Goal: Task Accomplishment & Management: Use online tool/utility

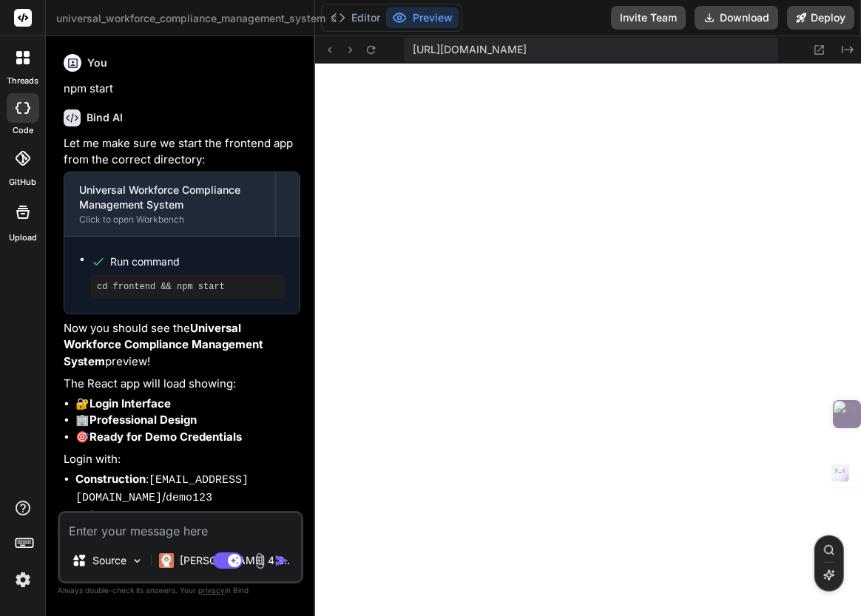
scroll to position [14059, 0]
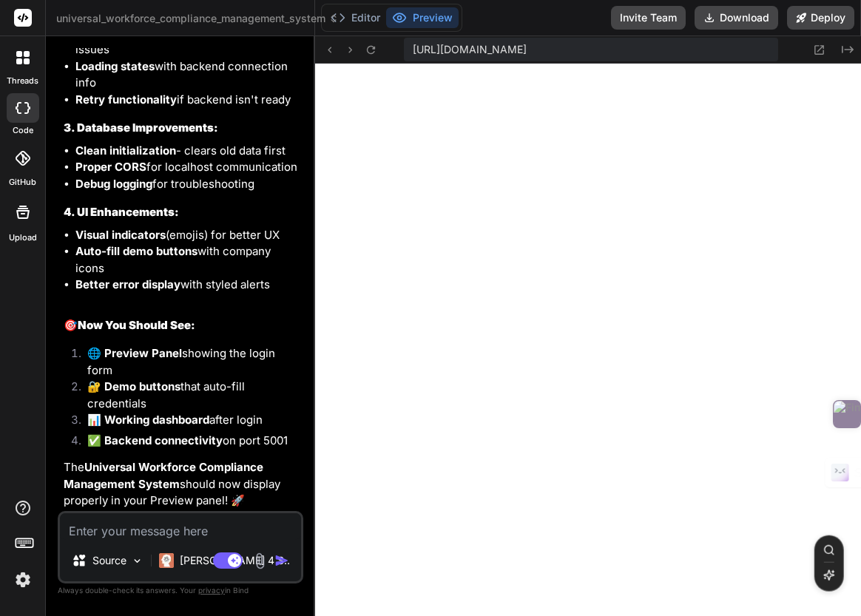
type textarea "x"
type textarea "); }; export default Dashboard;"
type textarea "x"
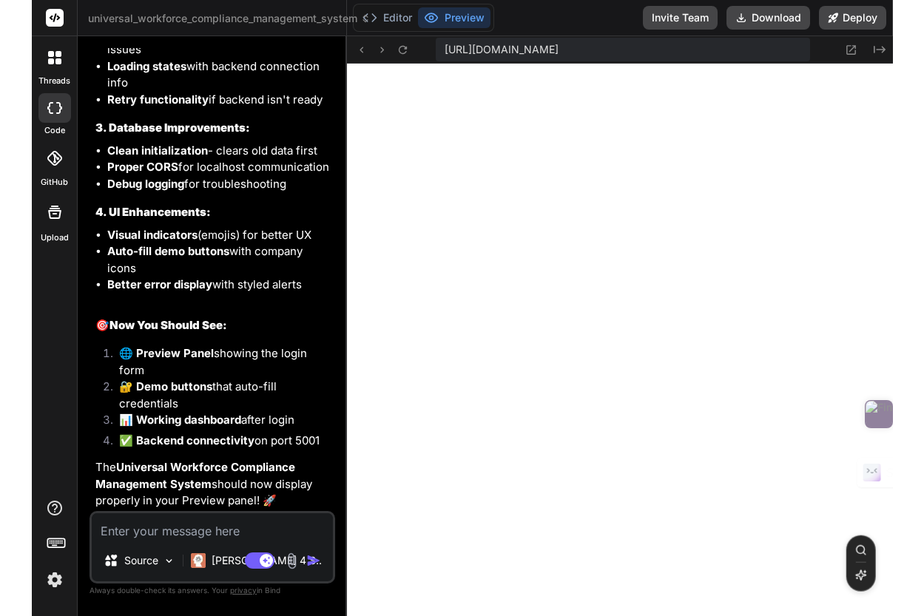
scroll to position [0, 167]
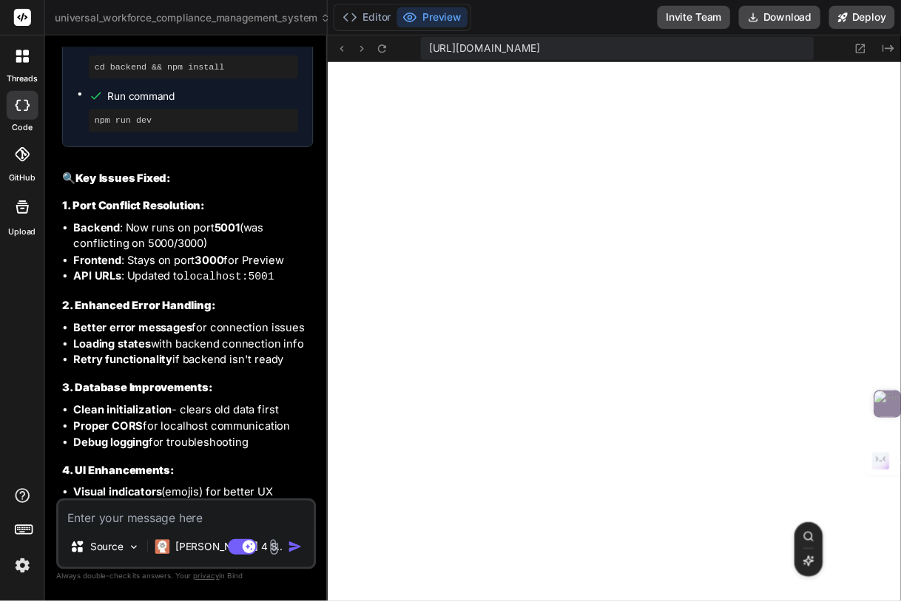
type textarea "</table> )} </div> </div> </div> ); }; export default Dashboard;"
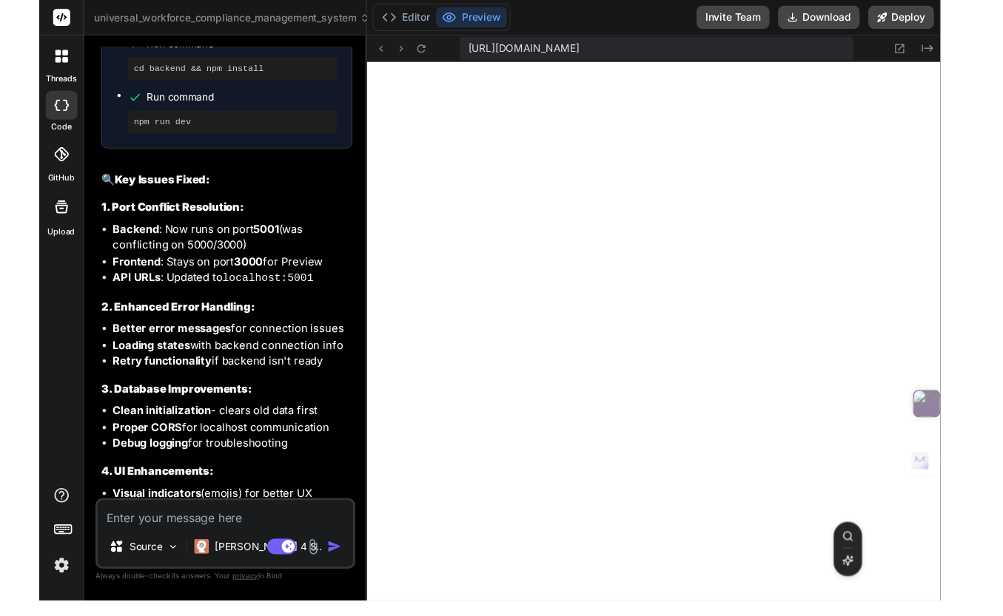
scroll to position [77, 0]
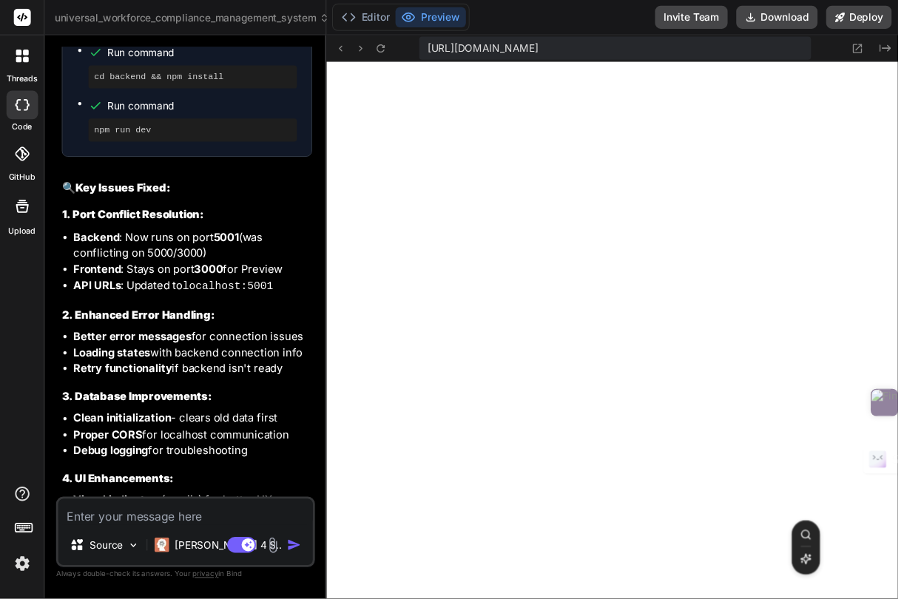
type textarea "x"
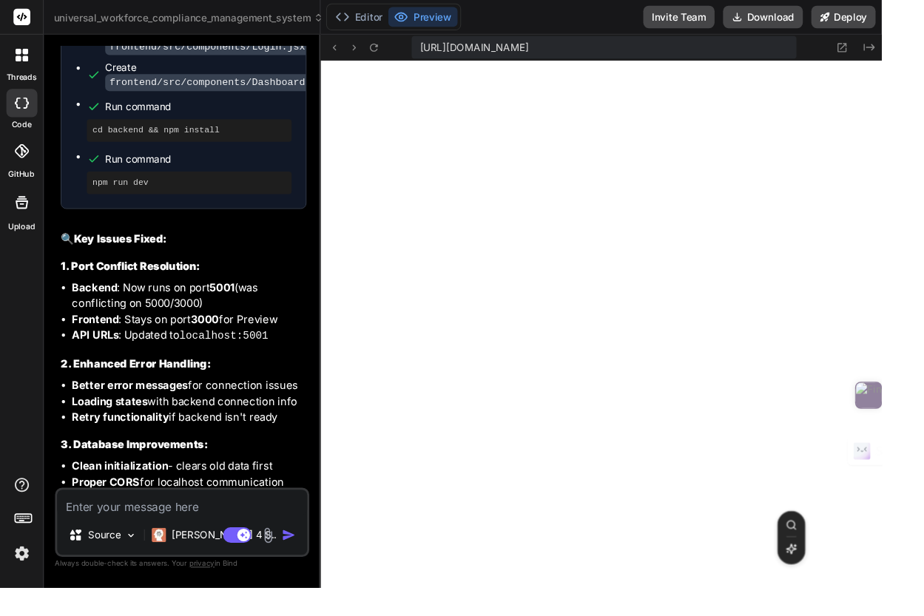
type textarea "</div> </div> </div> ); }; export default Dashboard;"
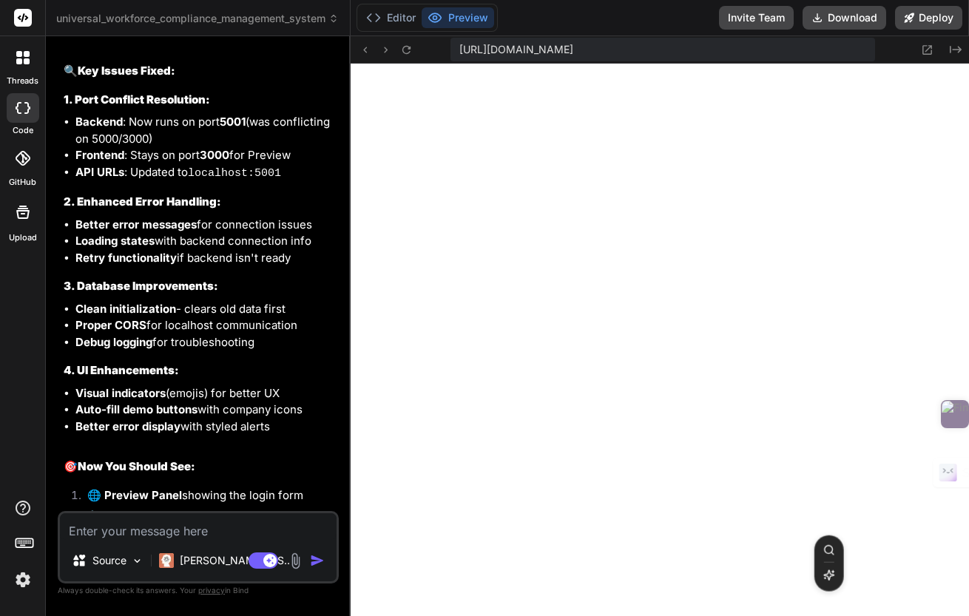
type textarea "x"
type textarea "</div> ); }; export default Dashboard;"
type textarea "x"
type textarea "}; export default Dashboard;"
type textarea "x"
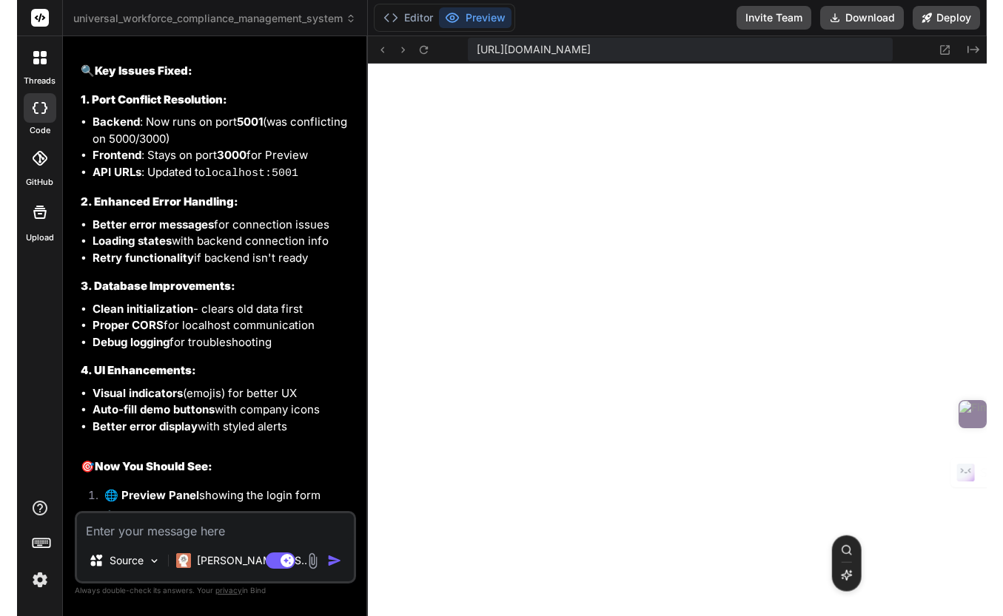
scroll to position [0, 131]
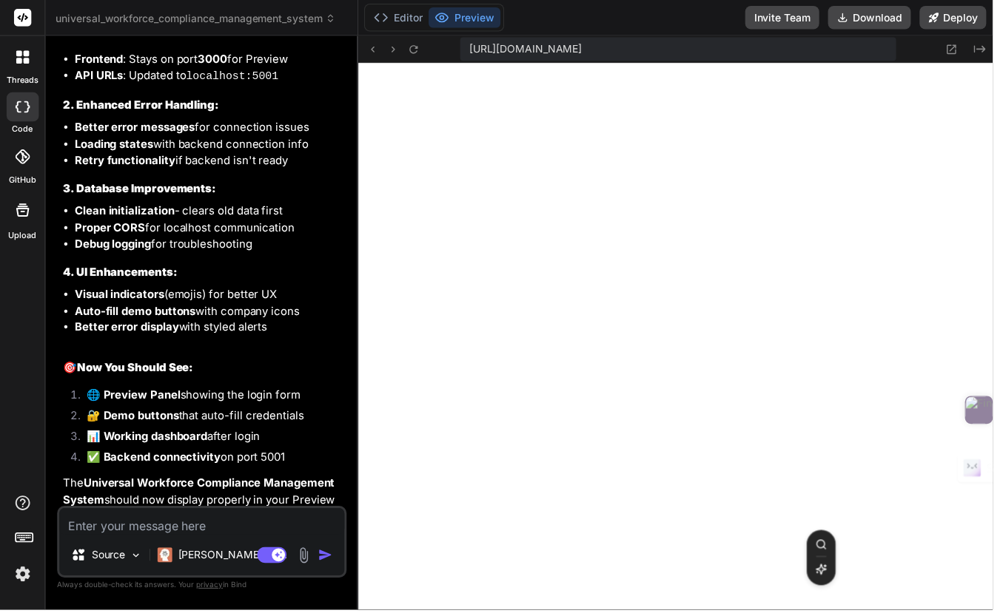
type textarea "x"
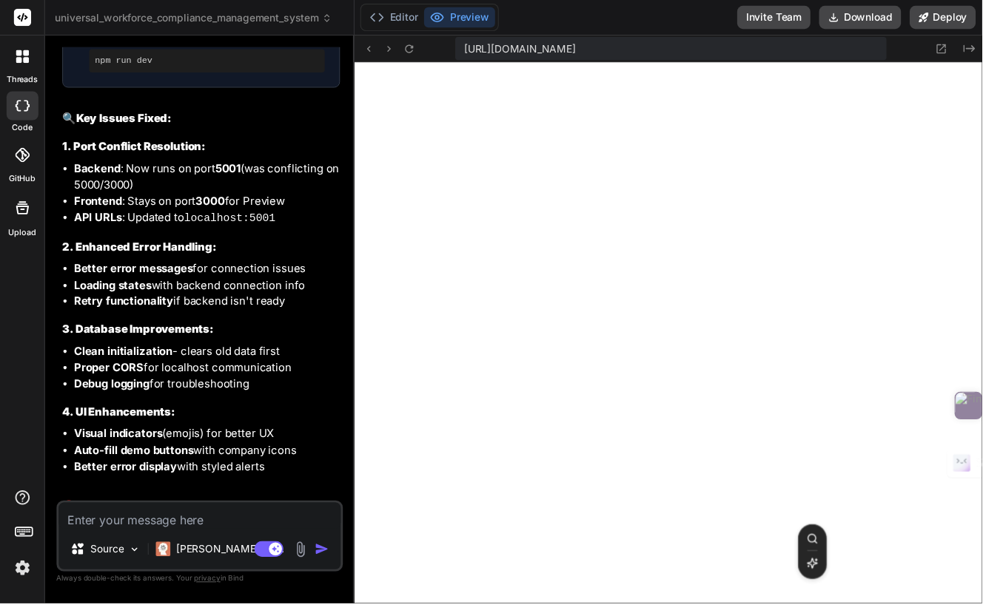
type textarea "</table> )} </div> </div> </div> ); }; export default Dashboard;"
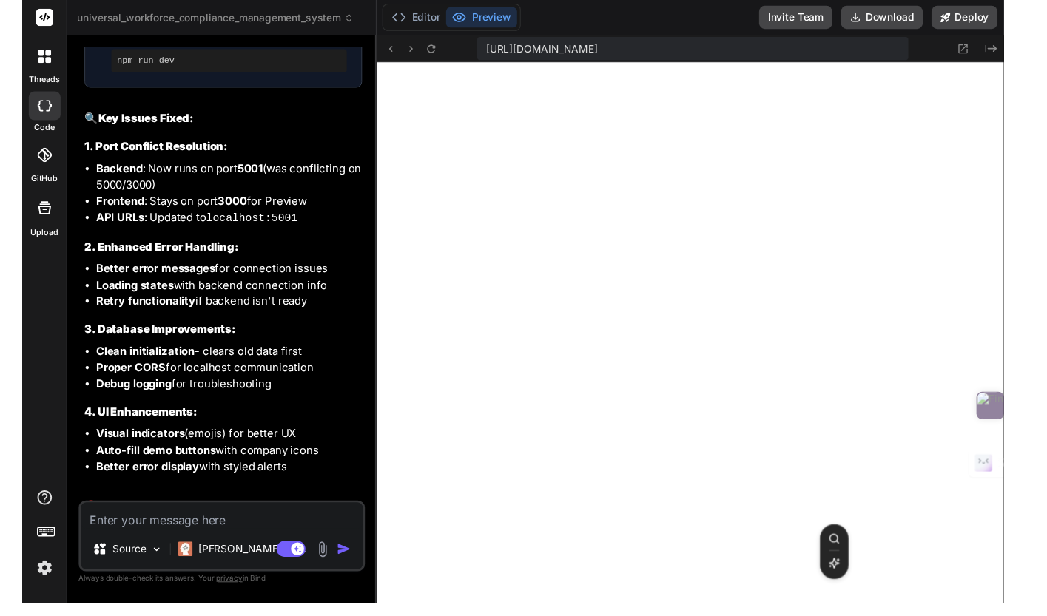
scroll to position [13482, 0]
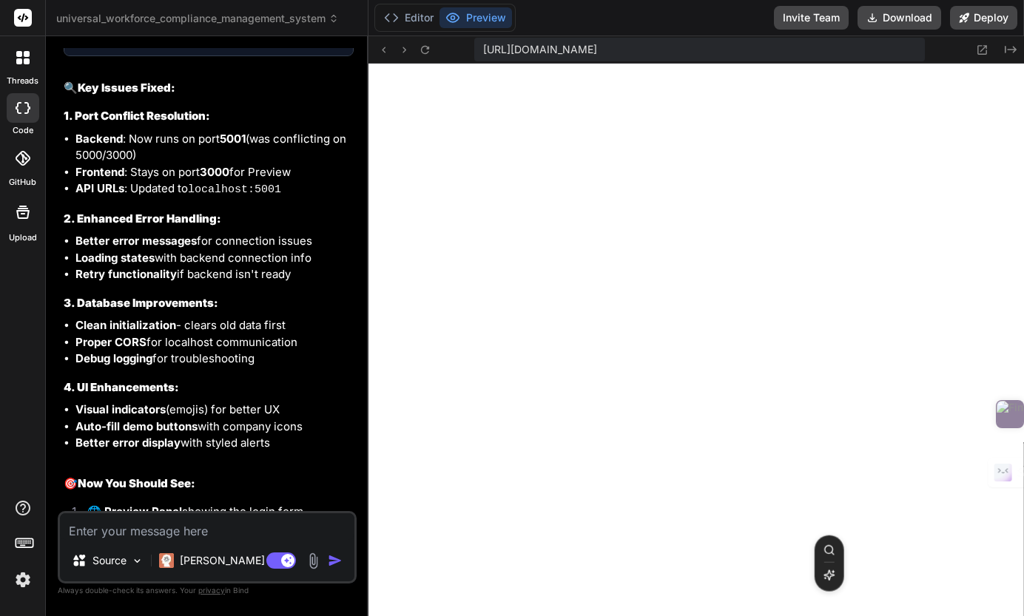
type textarea "x"
type textarea "</div> </div> </div> ); }; export default Dashboard;"
type textarea "x"
type textarea "</div> </div> ); }; export default Dashboard;"
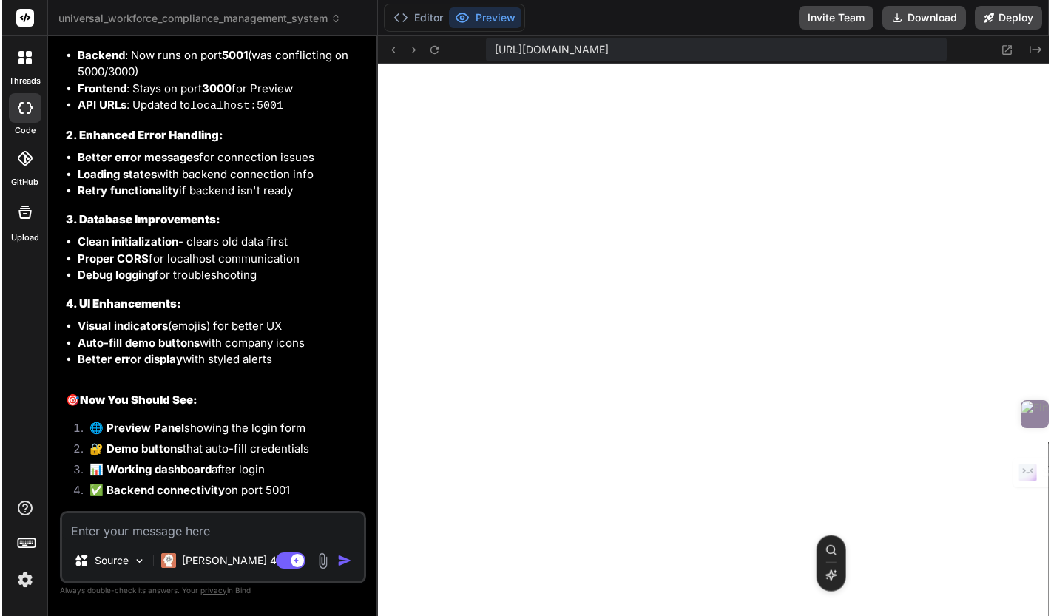
scroll to position [0, 113]
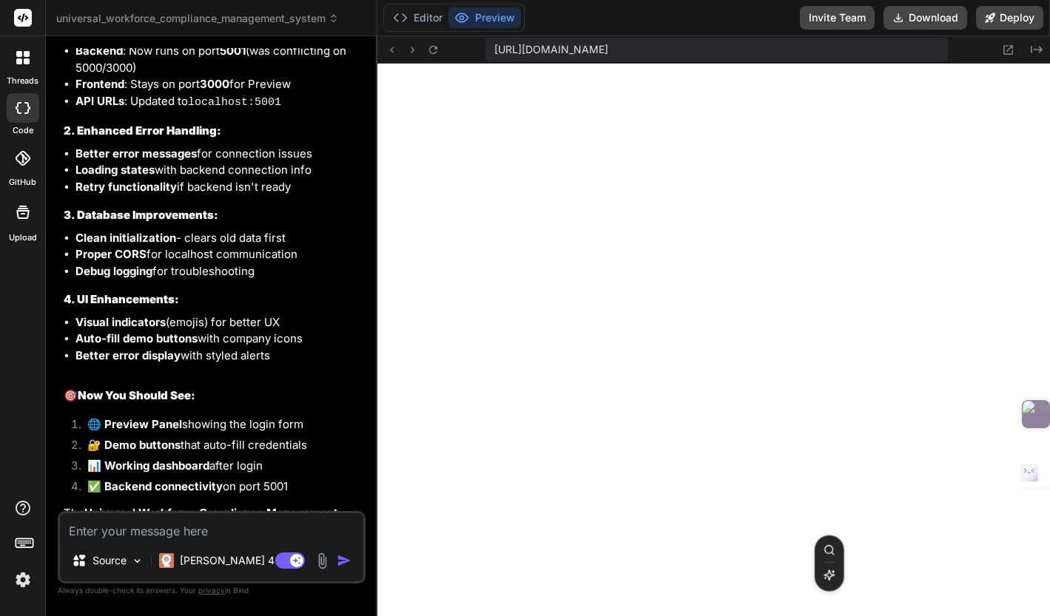
type textarea "x"
type textarea "</div> ); }; export default Dashboard;"
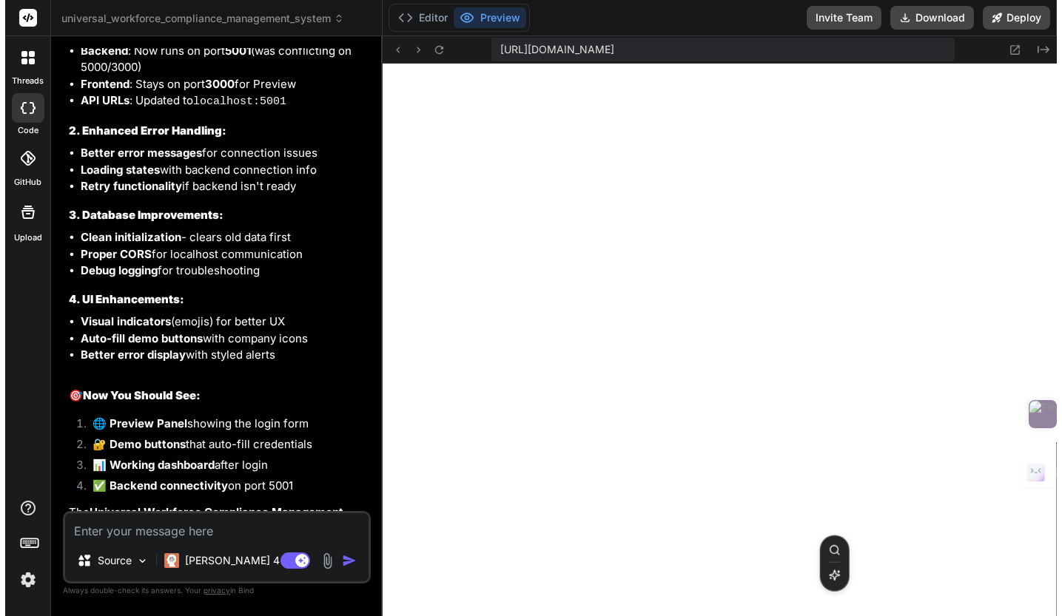
scroll to position [0, 95]
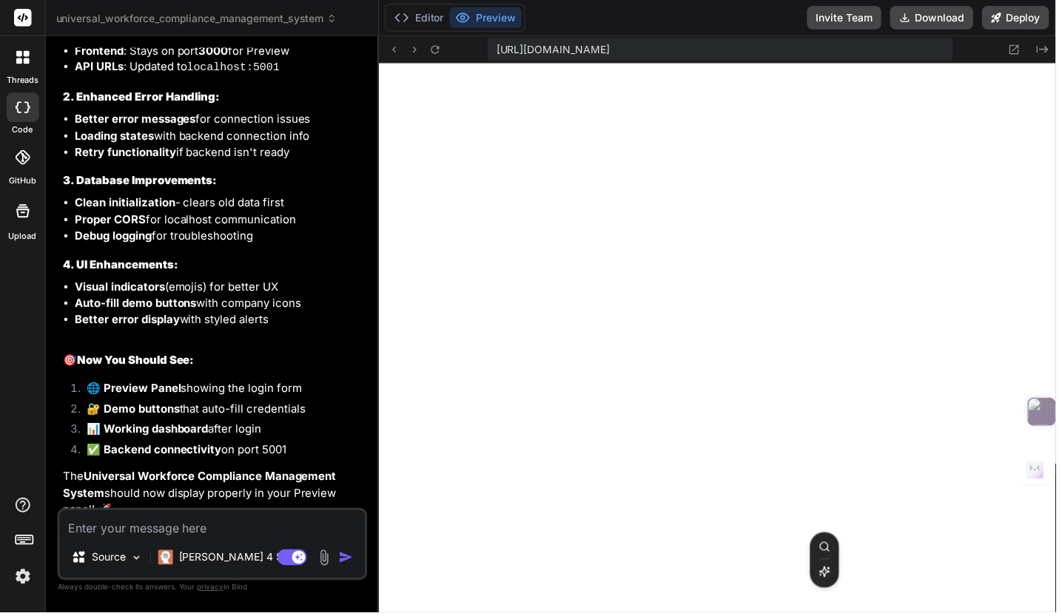
type textarea "x"
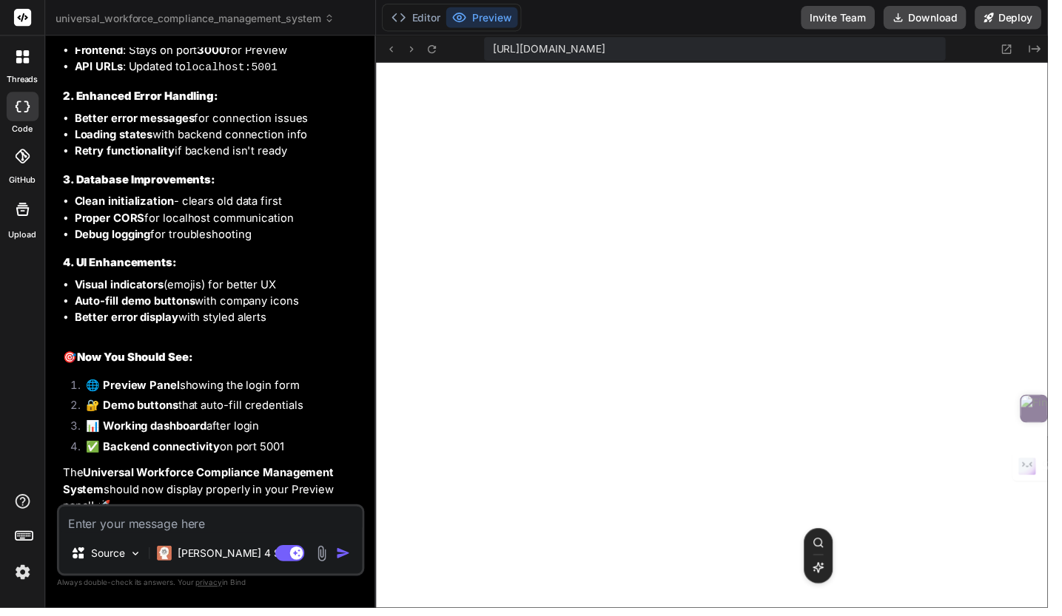
type textarea "); }; export default Dashboard;"
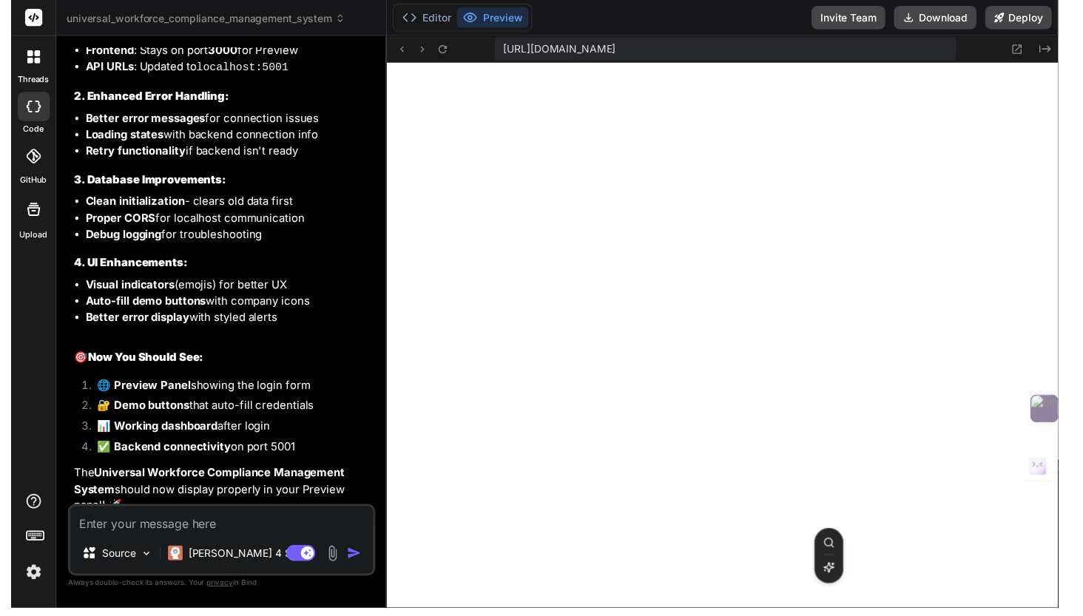
scroll to position [13356, 0]
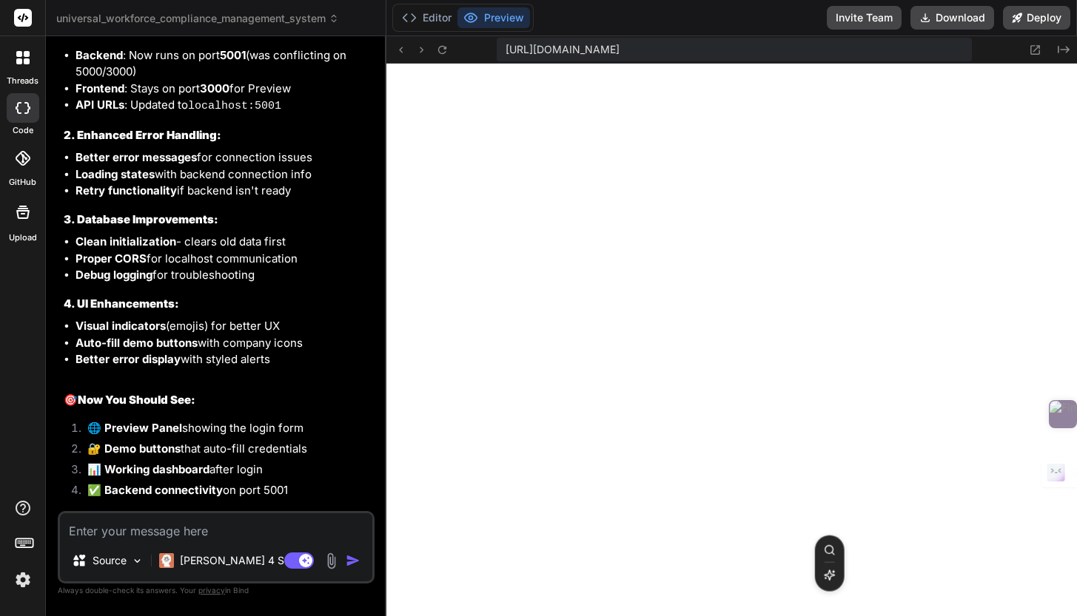
type textarea "x"
type textarea "}; export default Dashboard;"
type textarea "x"
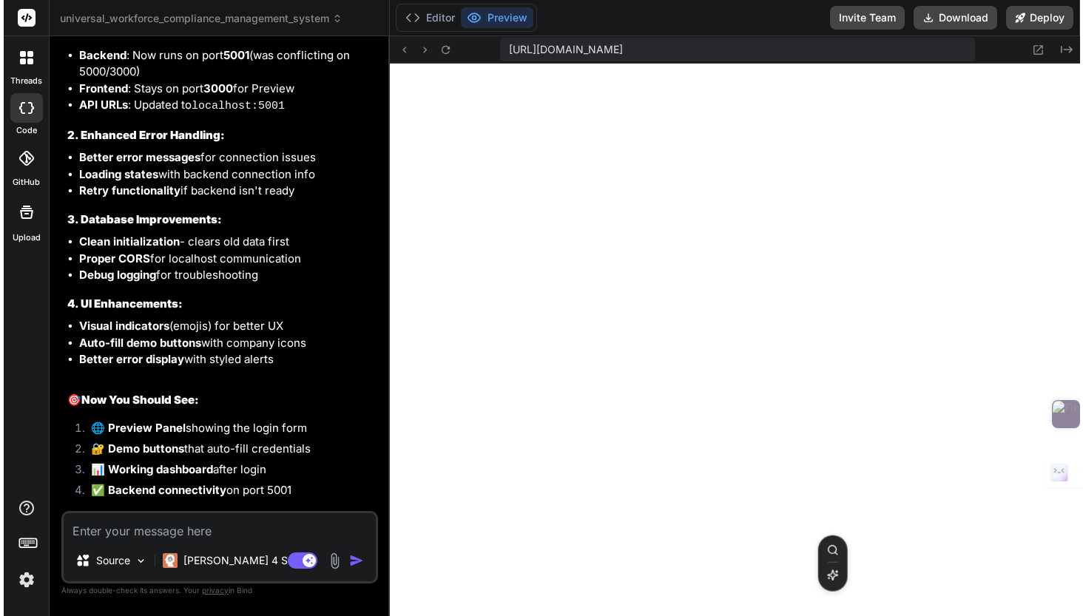
scroll to position [0, 91]
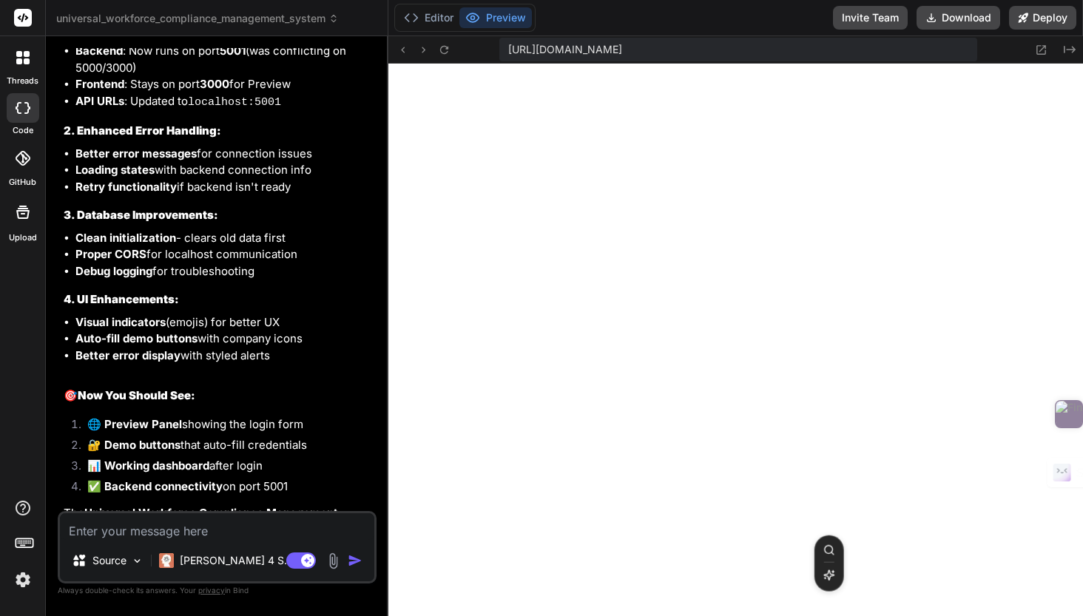
click at [152, 532] on textarea at bounding box center [217, 527] width 314 height 27
type textarea "A"
type textarea "x"
type textarea "An"
type textarea "x"
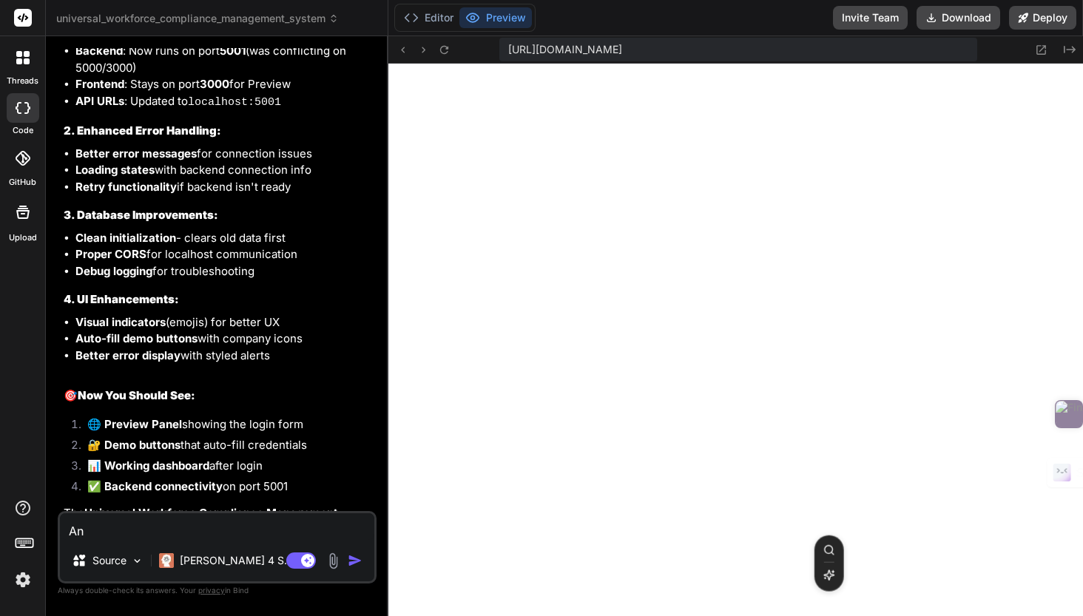
type textarea "Ana"
type textarea "x"
type textarea "Anal"
type textarea "x"
type textarea "Analy"
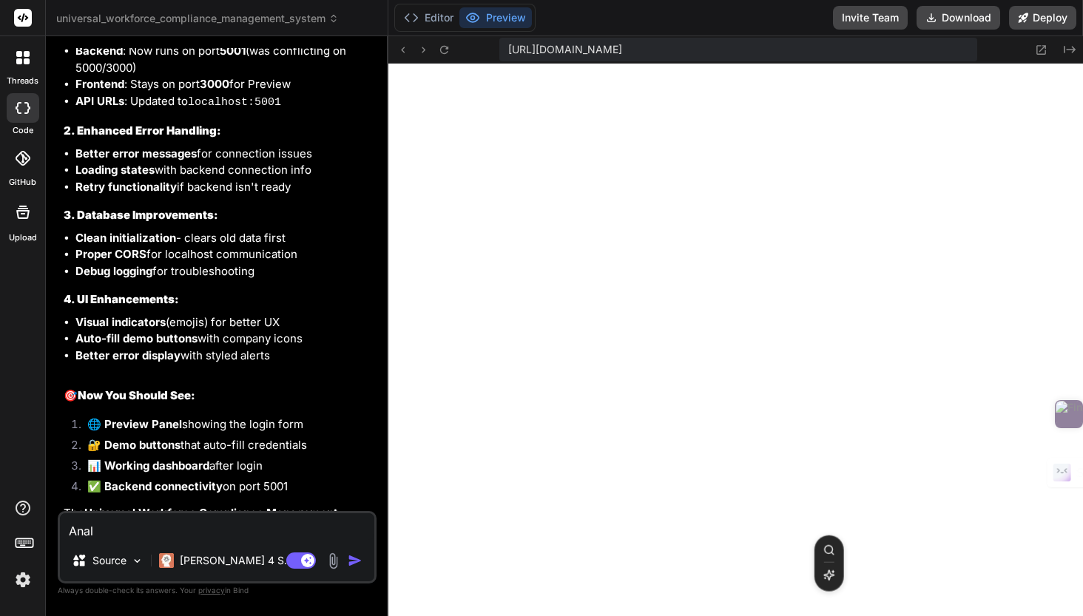
type textarea "x"
type textarea "Analys"
type textarea "x"
type textarea "Analysi"
type textarea "x"
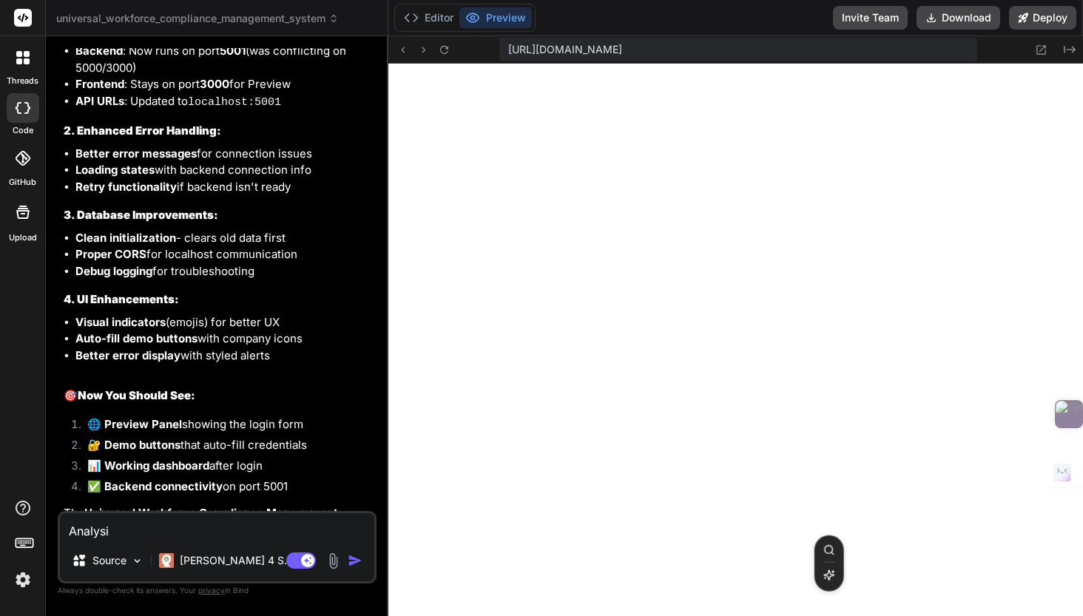
type textarea "Analysi"
type textarea "x"
type textarea "Analysi a"
type textarea "x"
type textarea "Analysi an"
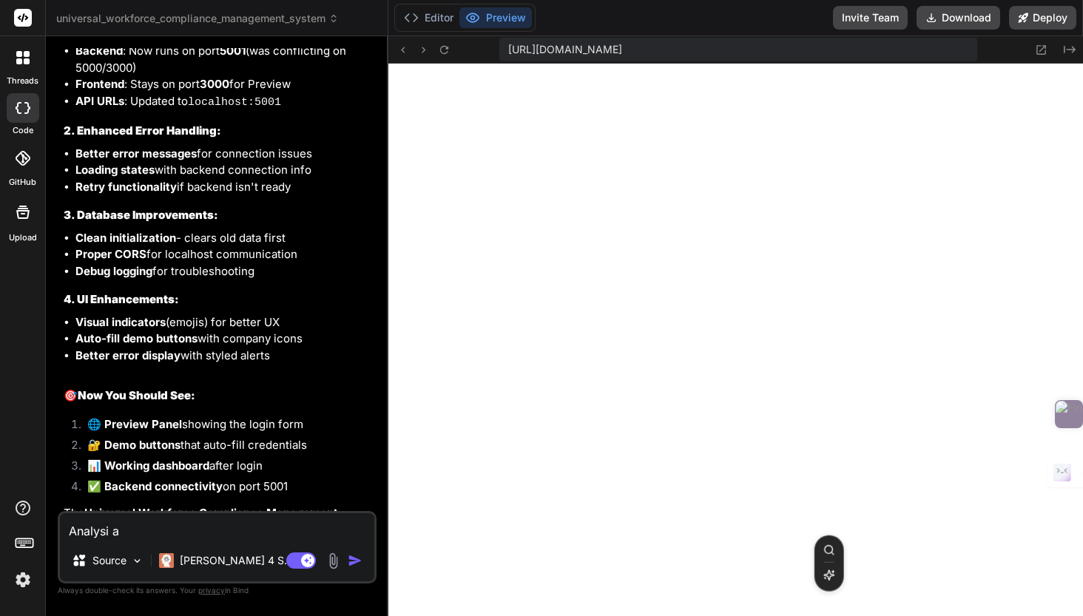
type textarea "x"
type textarea "Analysi and"
type textarea "x"
type textarea "Analysi and"
type textarea "x"
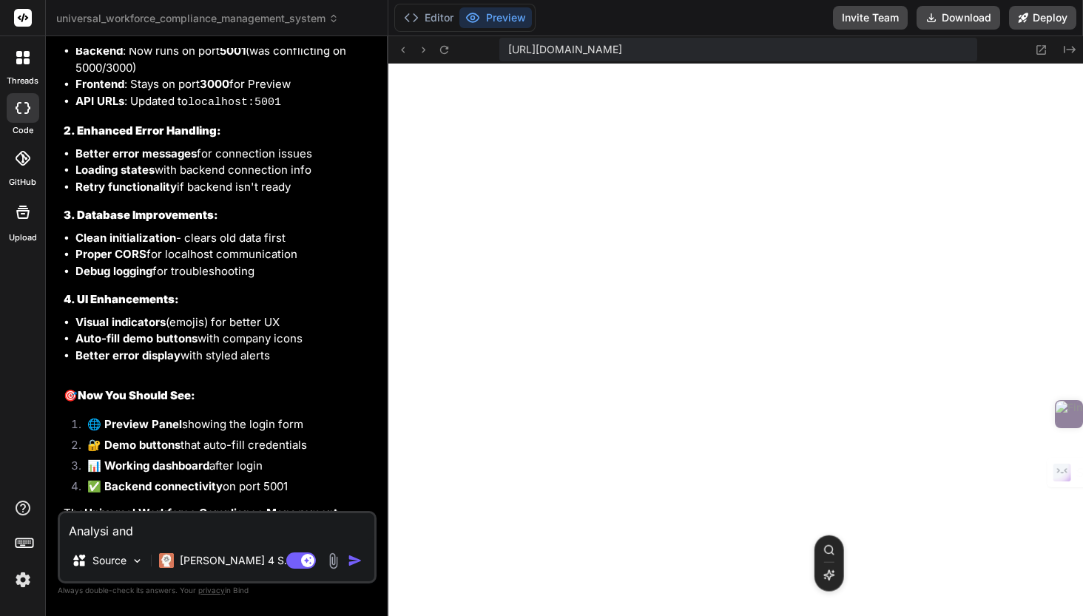
type textarea "Analysi and f"
type textarea "x"
type textarea "Analysi and fi"
type textarea "x"
type textarea "Analysi and fix"
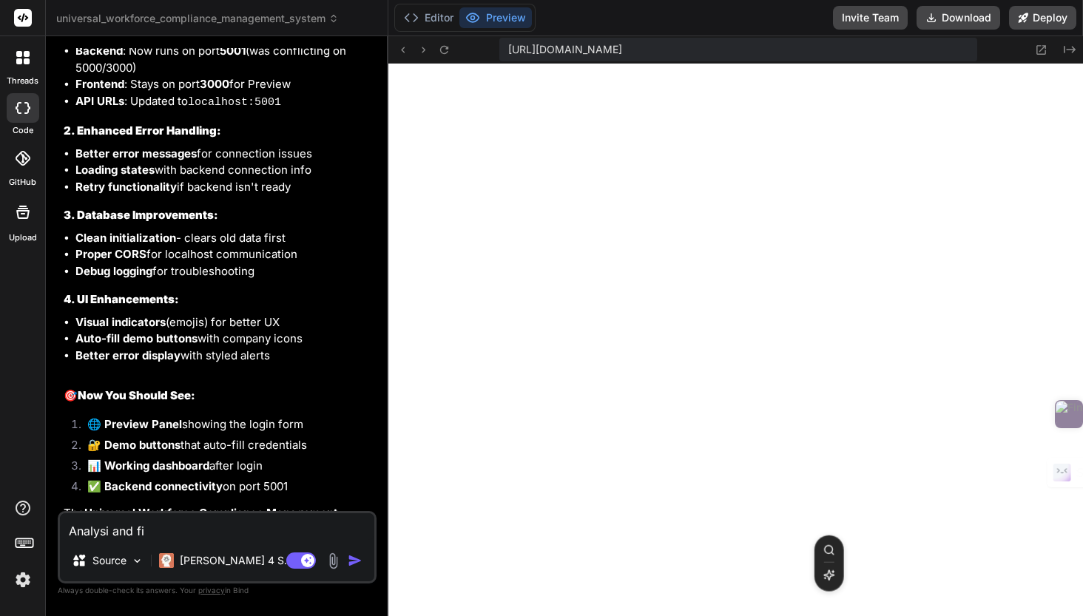
type textarea "x"
type textarea "Analysi and fix"
type textarea "x"
type textarea "Analysi and fix a"
type textarea "x"
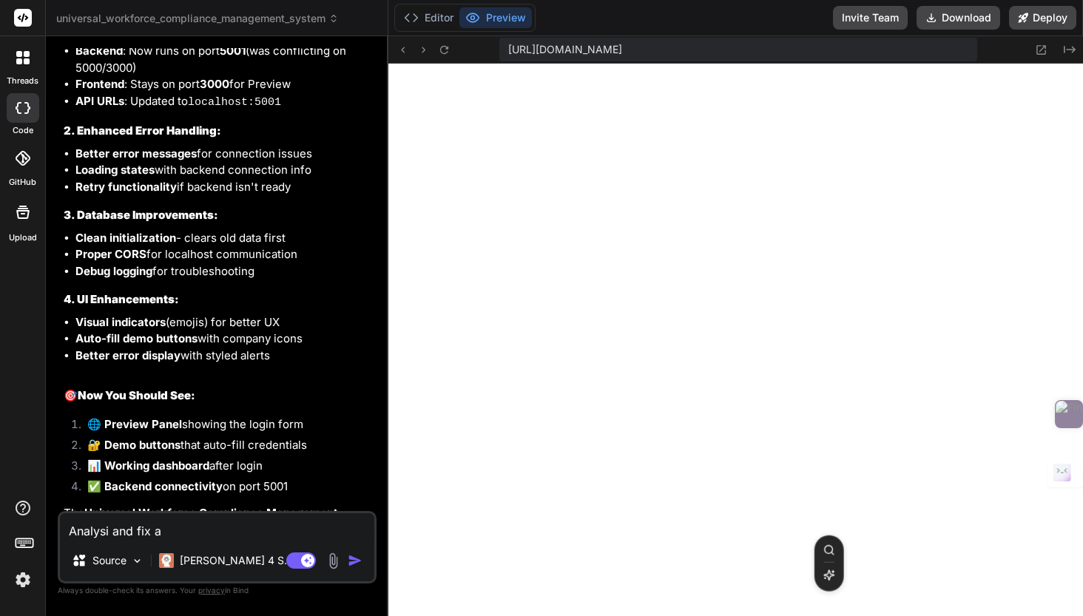
type textarea "Analysi and fix al"
type textarea "x"
type textarea "Analysi and fix all"
type textarea "x"
type textarea "Analysi and fix all"
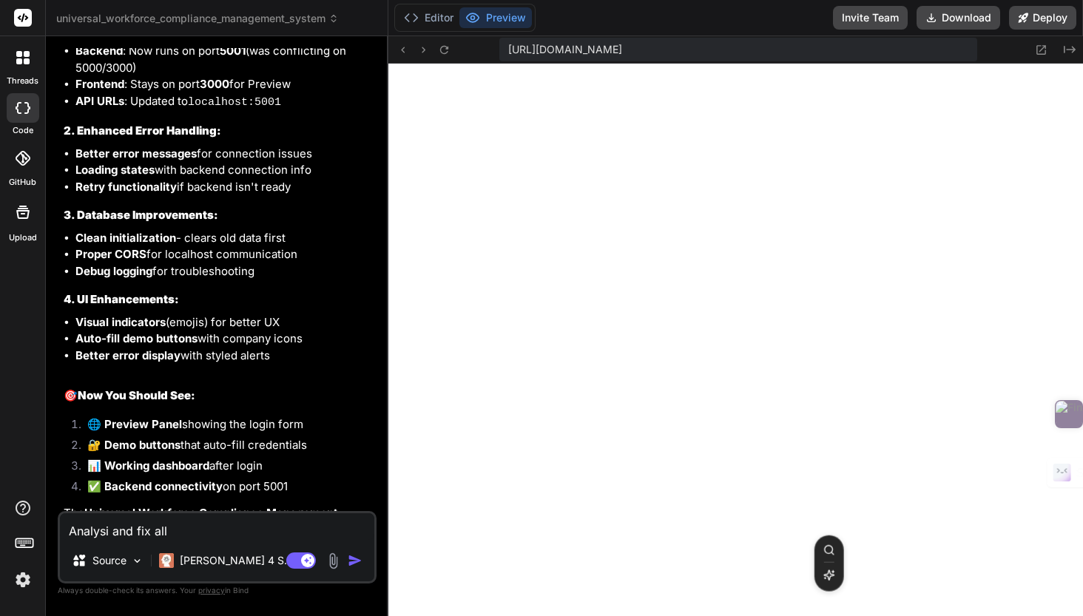
type textarea "x"
type textarea "Analysi and fix all t"
type textarea "x"
type textarea "Analysi and fix all th"
type textarea "x"
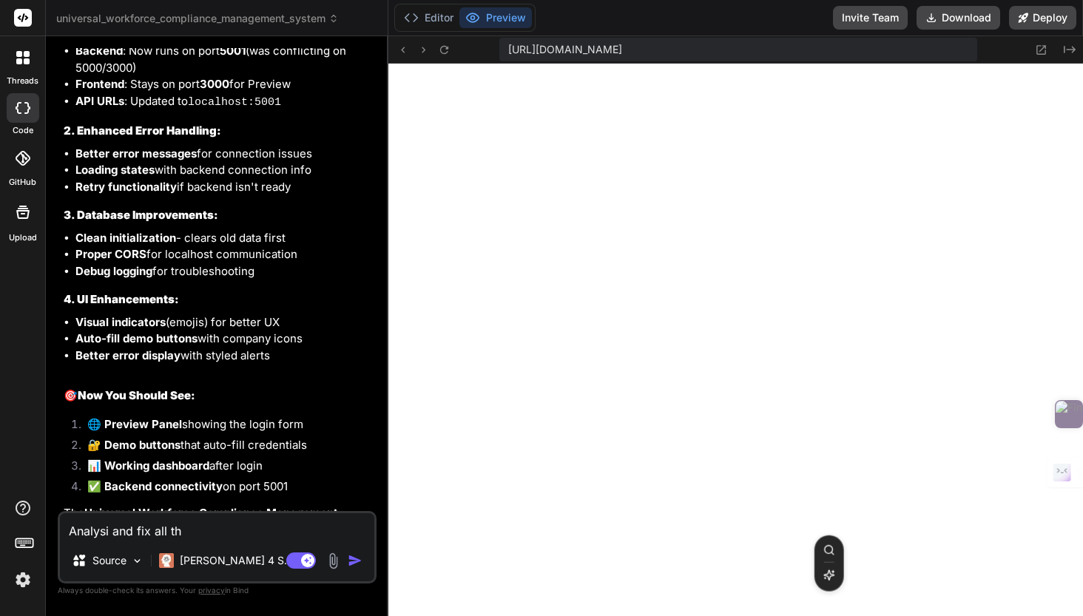
type textarea "Analysi and fix all the"
type textarea "x"
type textarea "Analysi and fix all thes"
type textarea "x"
type textarea "Analysi and fix all these"
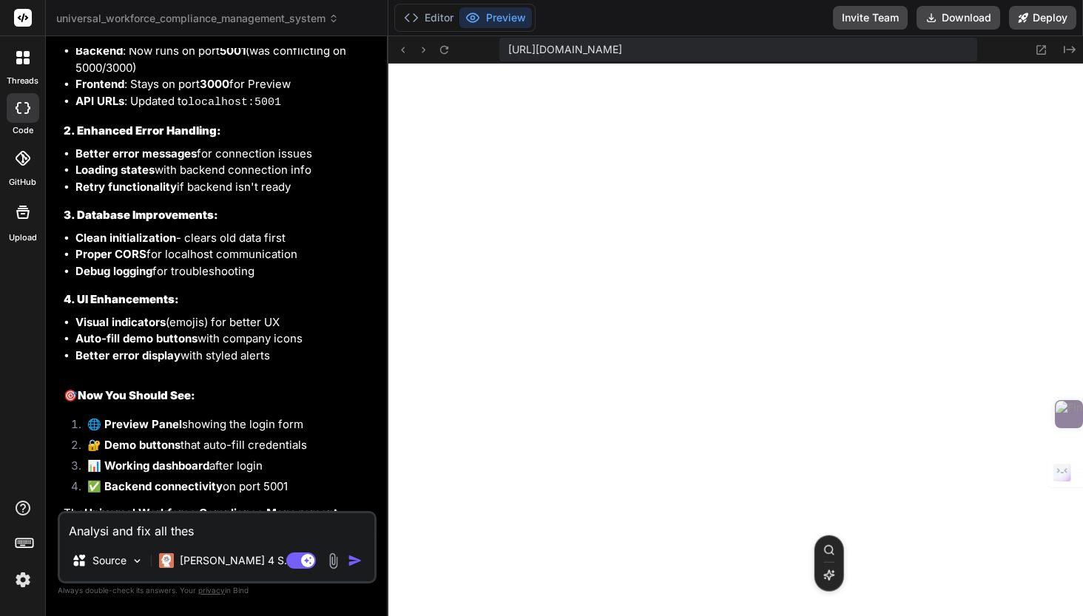
type textarea "x"
type textarea "Analysi and fix all these"
type textarea "x"
type textarea "Analysi and fix all these e"
type textarea "x"
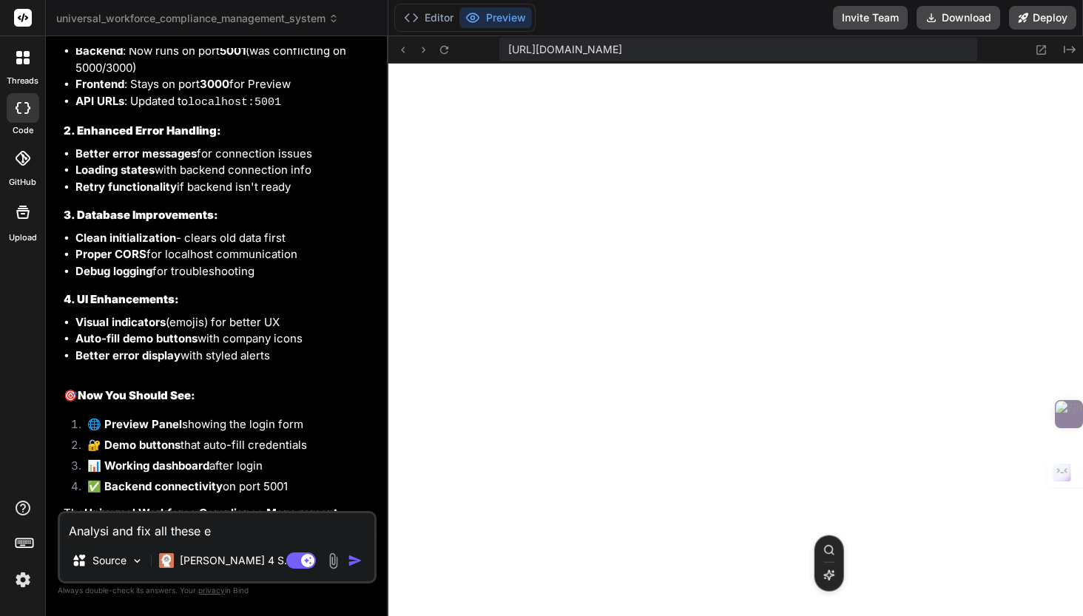
type textarea "Analysi and fix all these er"
type textarea "x"
type textarea "Analysi and fix all these err"
type textarea "x"
type textarea "Analysi and fix all these erro"
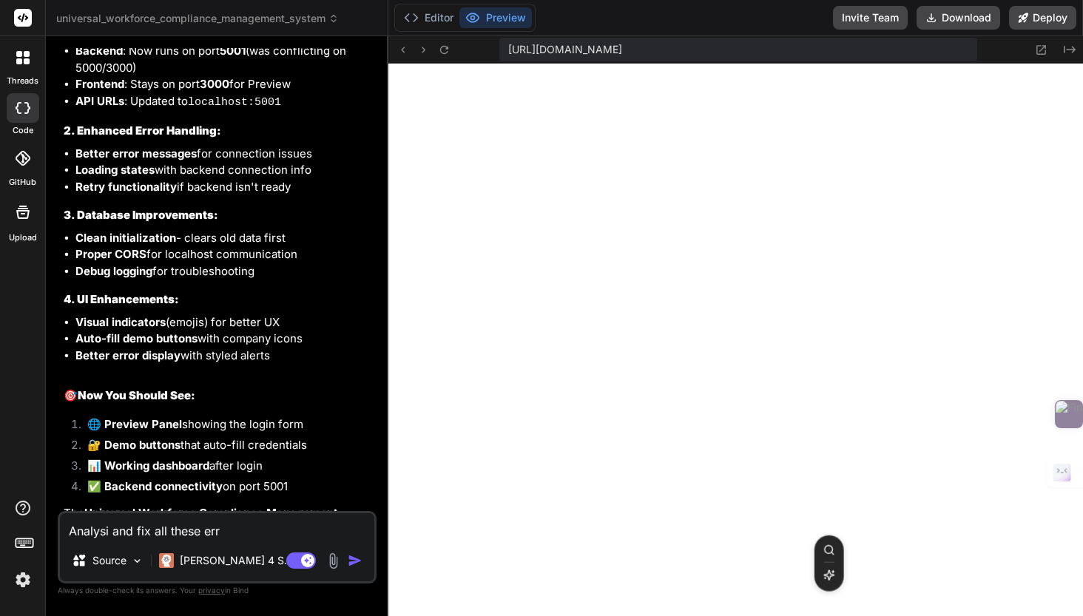
type textarea "x"
type textarea "Analysi and fix all these error"
type textarea "x"
type textarea "Analysi and fix all these errors"
type textarea "x"
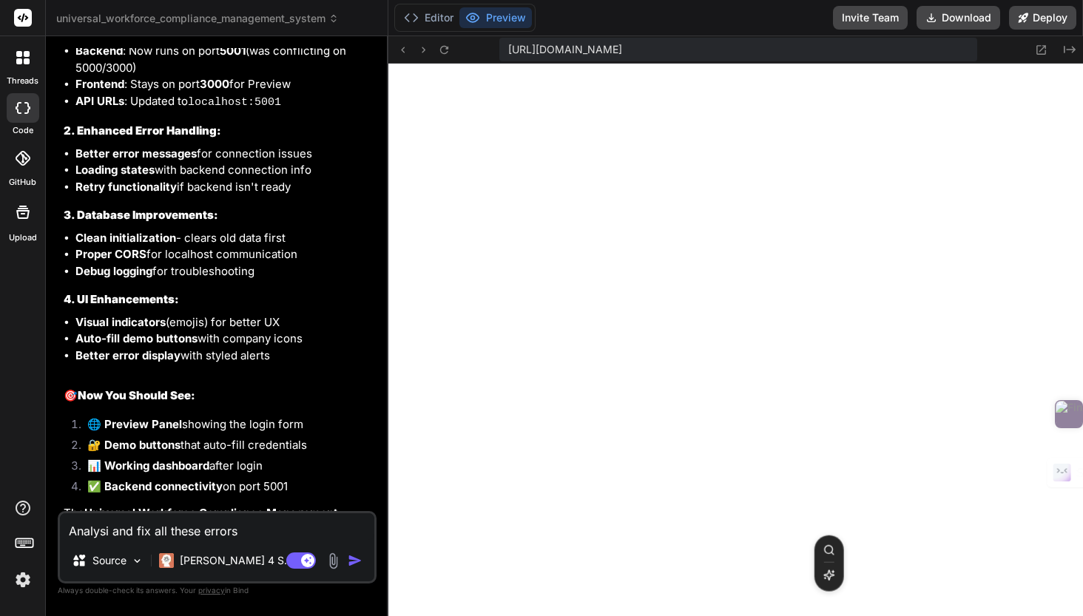
type textarea "Analysi and fix all these errors"
type textarea "x"
type textarea "Analysi and fix all these errors ""
type textarea "x"
type textarea "Analysi and fix all these errors ""
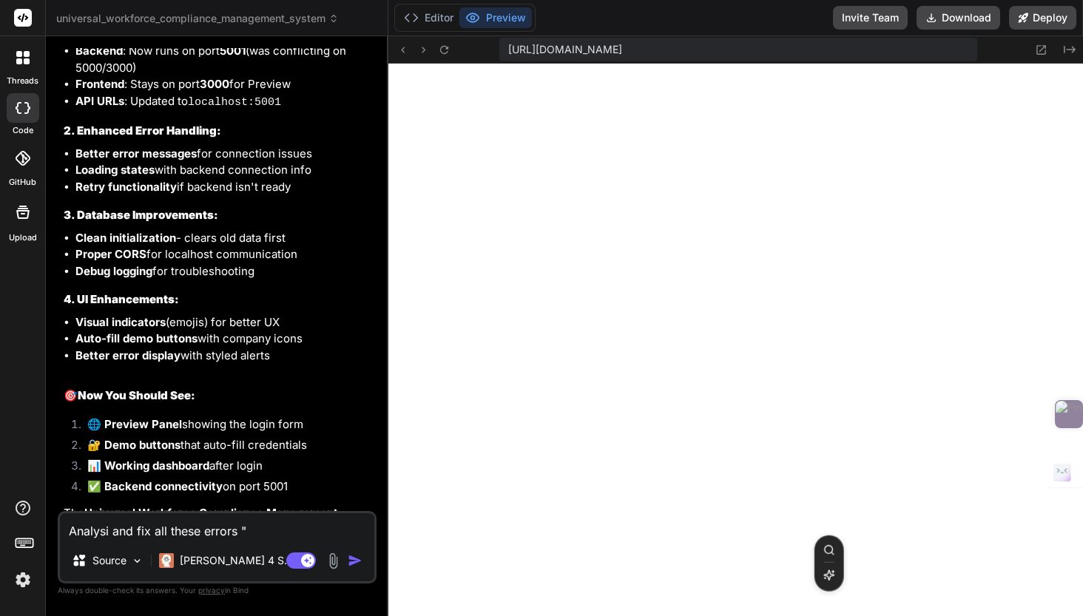
type textarea "x"
paste textarea "[plugin:vite:import-analysis] Failed to parse source for import analysis becaus…"
type textarea "Analysi and fix all these errors " [plugin:vite:import-analysis] Failed to pars…"
type textarea "x"
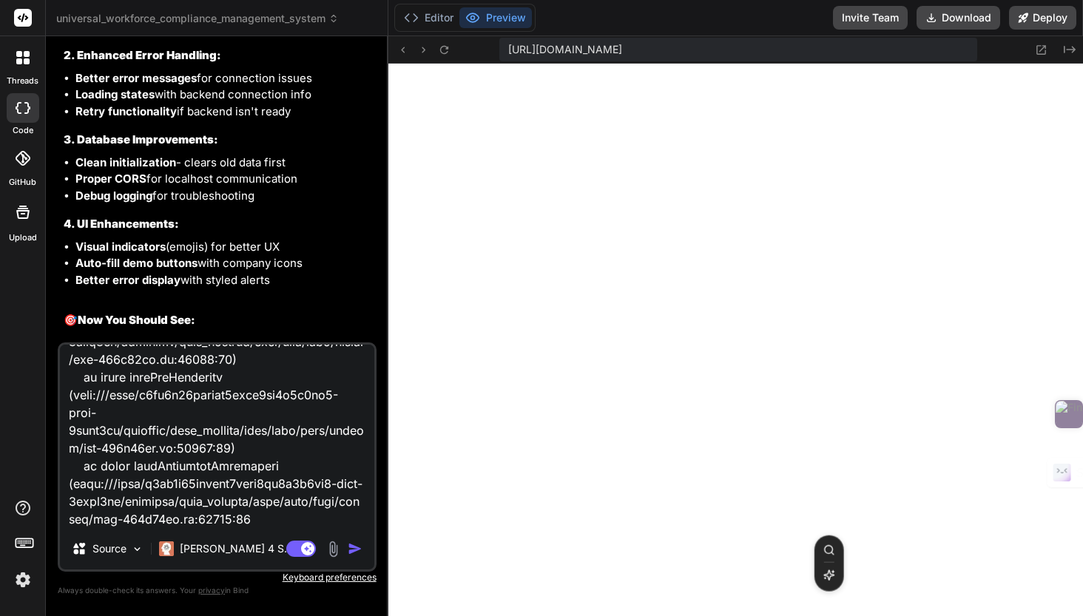
type textarea "Analysi and fix all these errors " [plugin:vite:import-analysis] Failed to pars…"
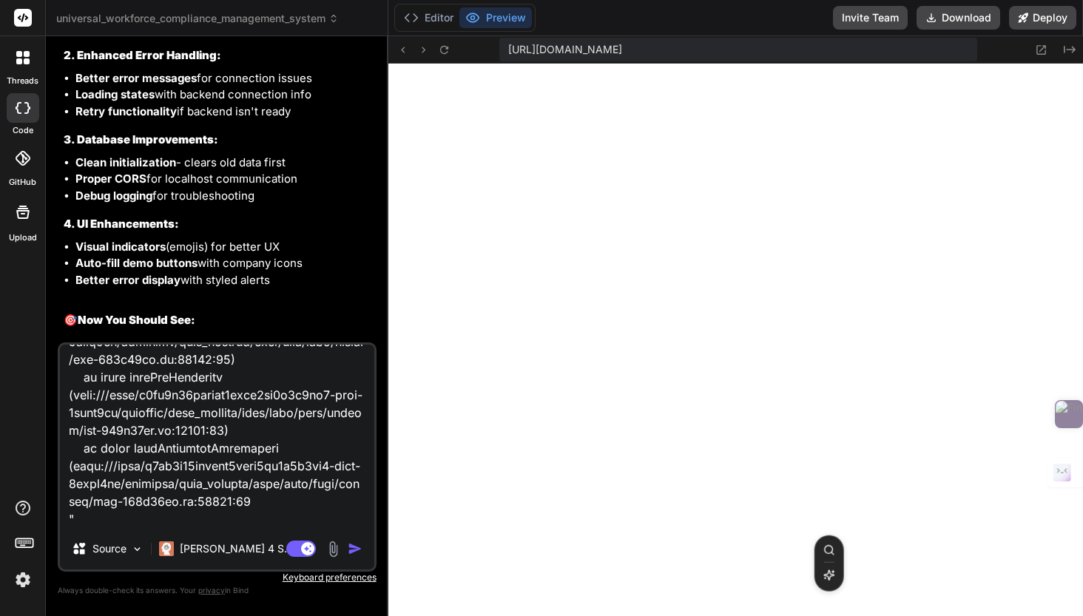
type textarea "x"
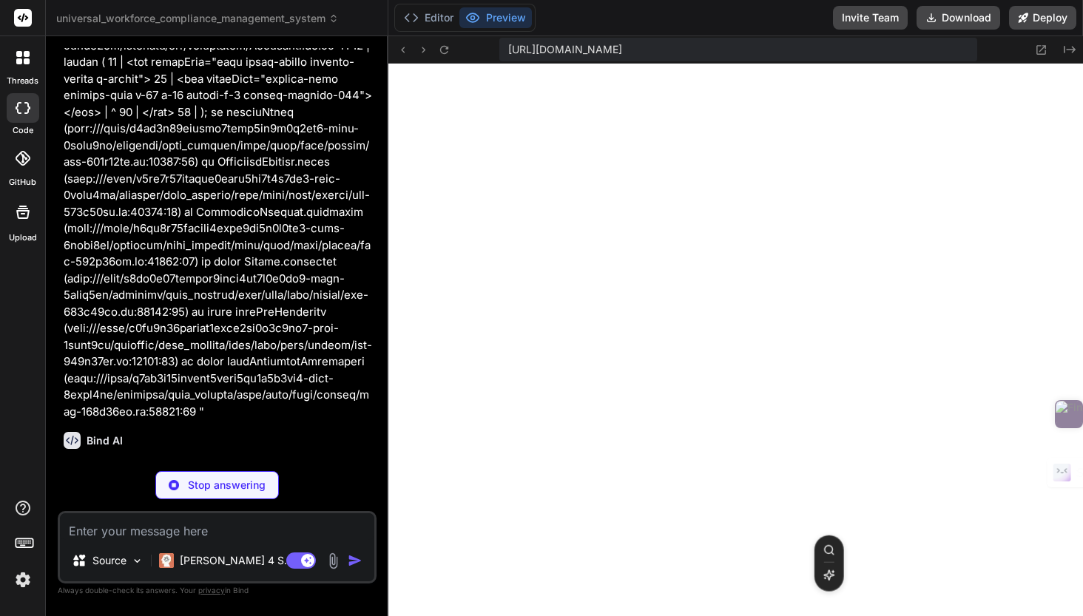
scroll to position [13581, 0]
type textarea "x"
type textarea "export default Dashboard;"
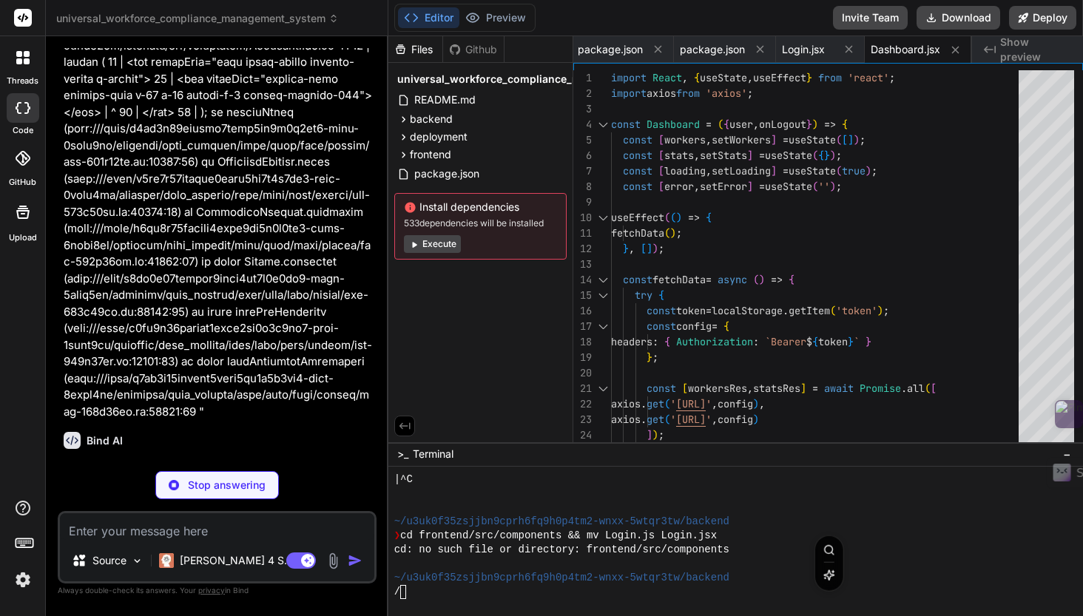
type textarea "x"
type textarea "); }; export default Login;"
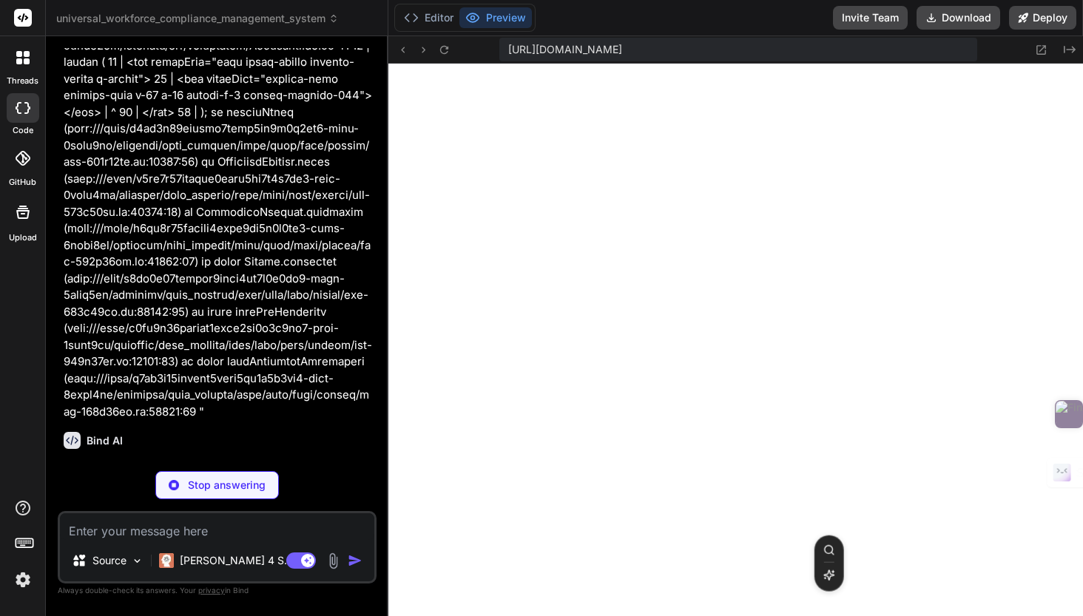
scroll to position [13876, 0]
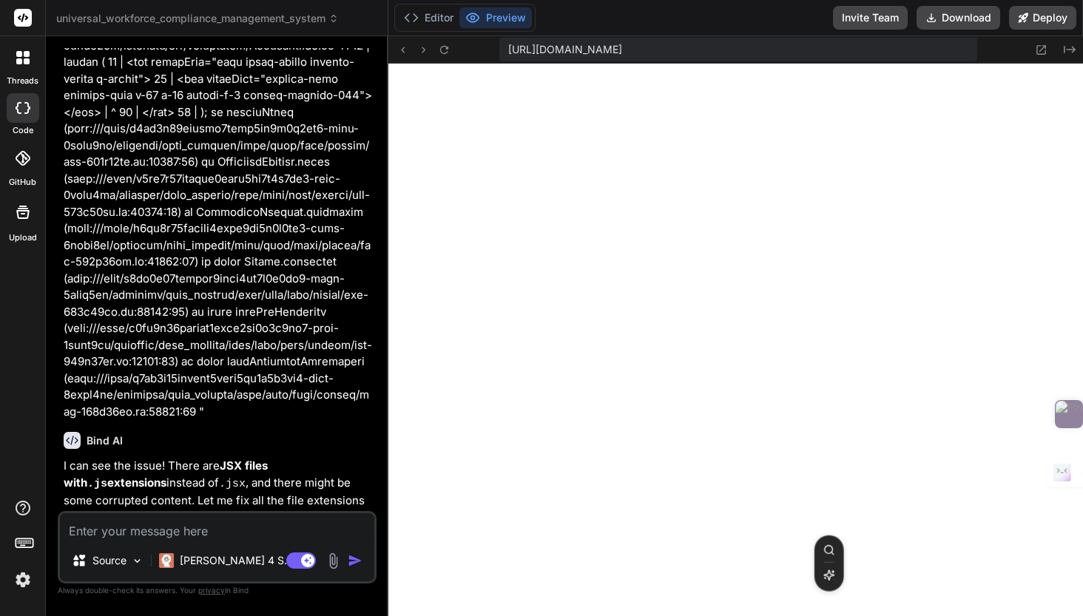
type textarea "x"
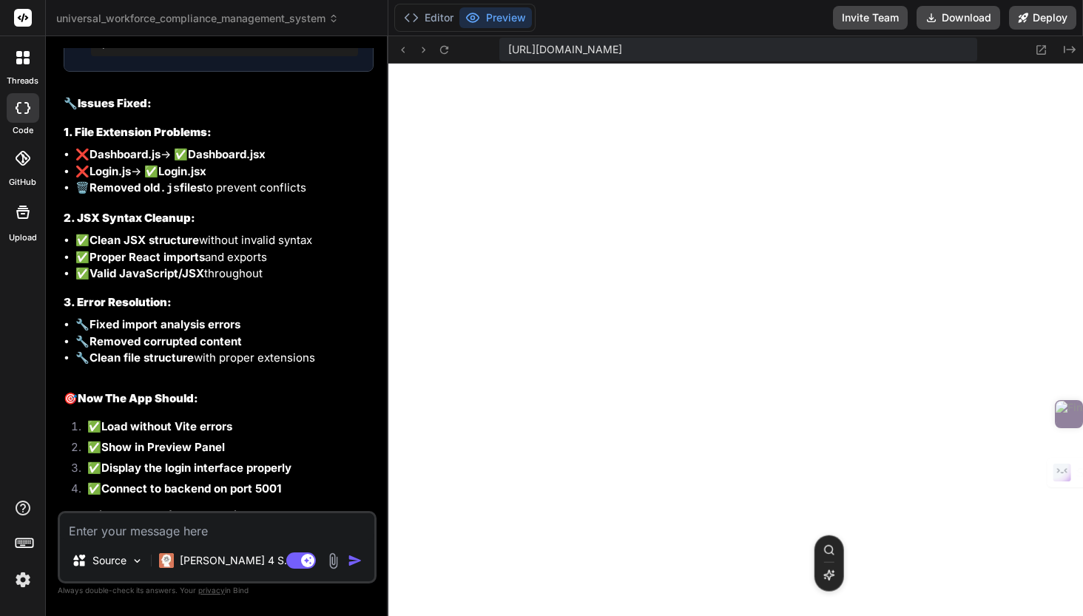
scroll to position [7376, 0]
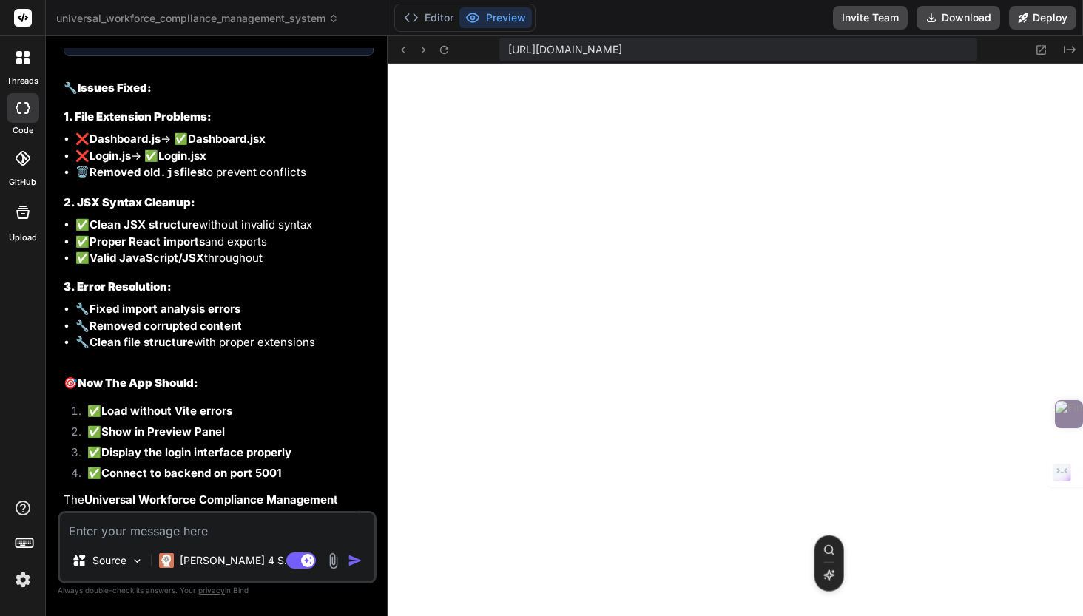
click at [313, 525] on textarea at bounding box center [217, 527] width 314 height 27
type textarea "O"
type textarea "x"
type textarea "OK"
type textarea "x"
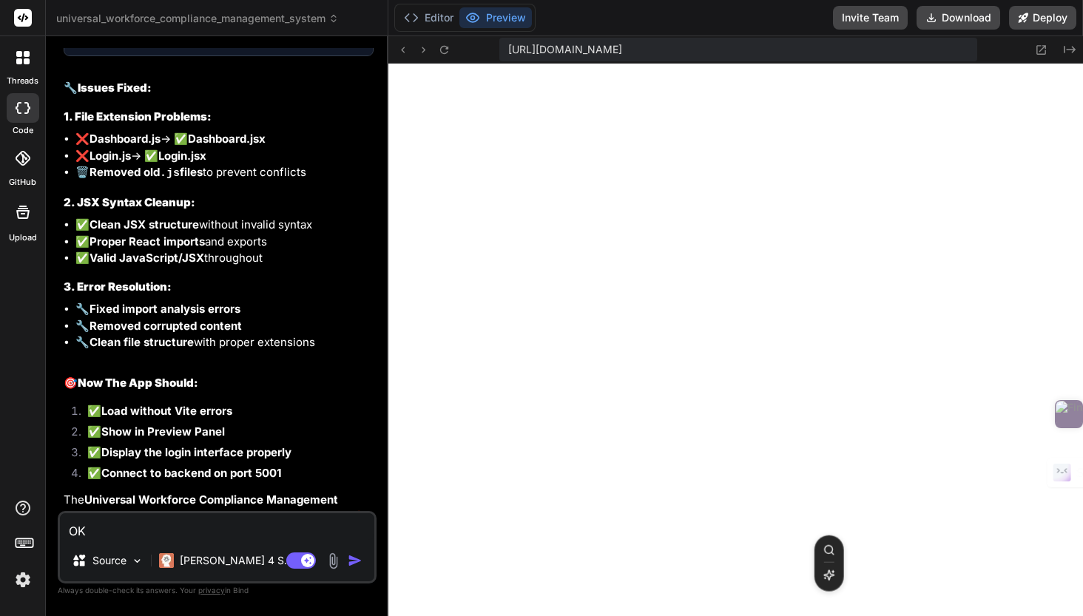
type textarea "OK"
type textarea "x"
type textarea "OK l"
type textarea "x"
type textarea "OK le"
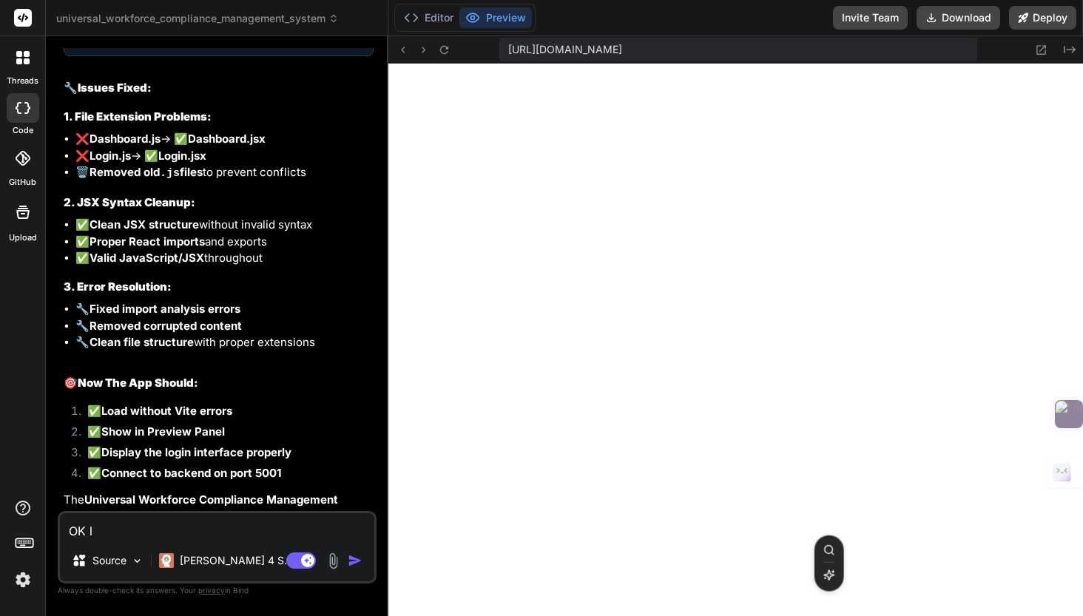
type textarea "x"
type textarea "OK let"
type textarea "x"
type textarea "OK let"
type textarea "x"
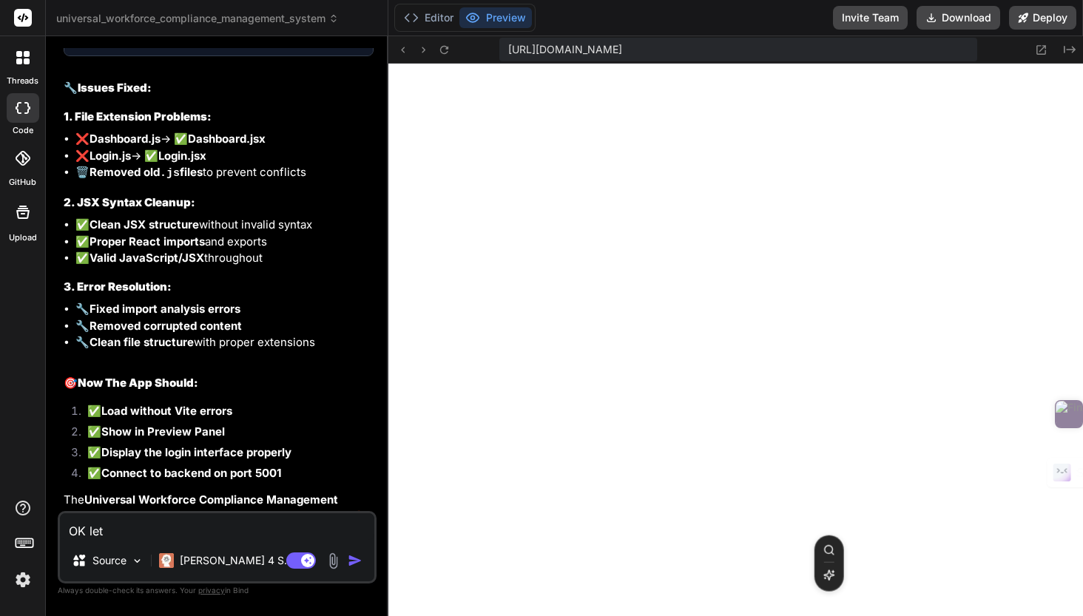
type textarea "OK let r"
type textarea "x"
type textarea "OK let ru"
type textarea "x"
type textarea "OK let run"
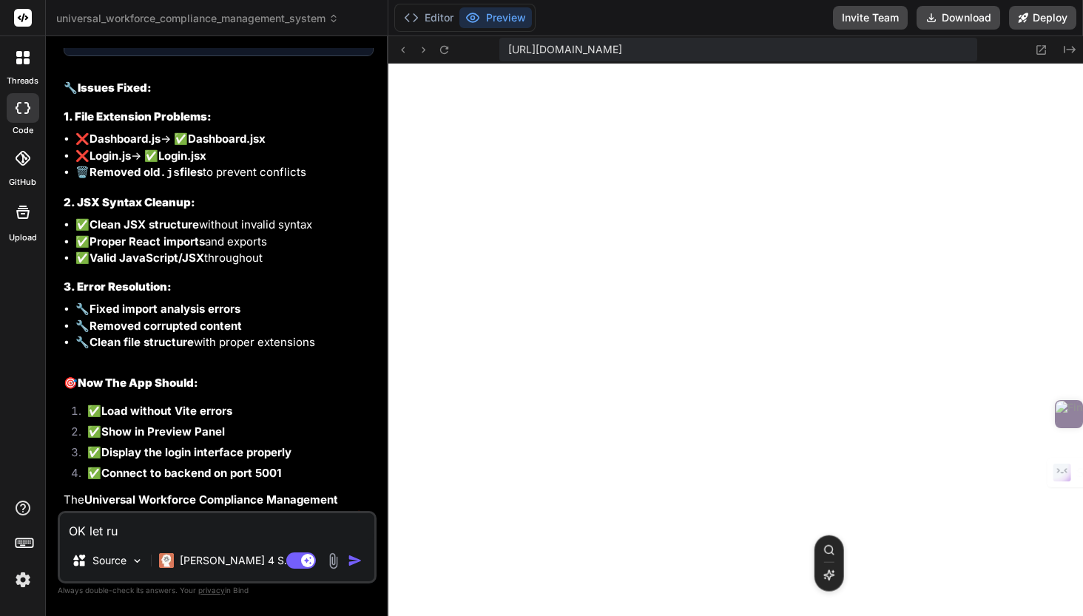
type textarea "x"
type textarea "OK let run"
type textarea "x"
type textarea "OK let run i"
type textarea "x"
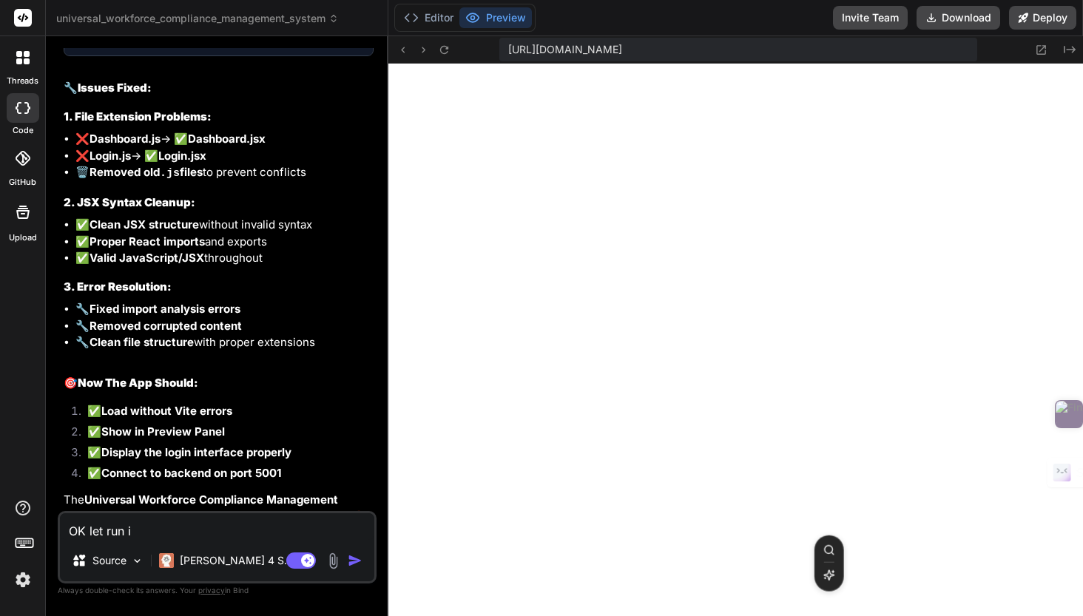
type textarea "OK let run it"
type textarea "x"
type textarea "OK let run it"
type textarea "x"
type textarea "OK let run it f"
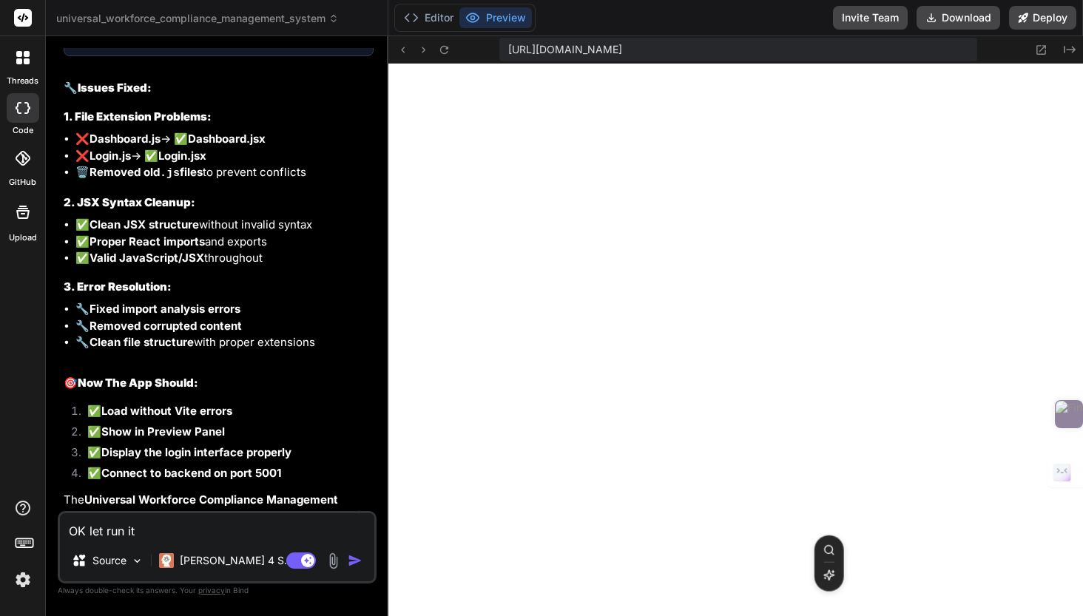
type textarea "x"
type textarea "OK let run it fo"
type textarea "x"
type textarea "OK let run it for"
type textarea "x"
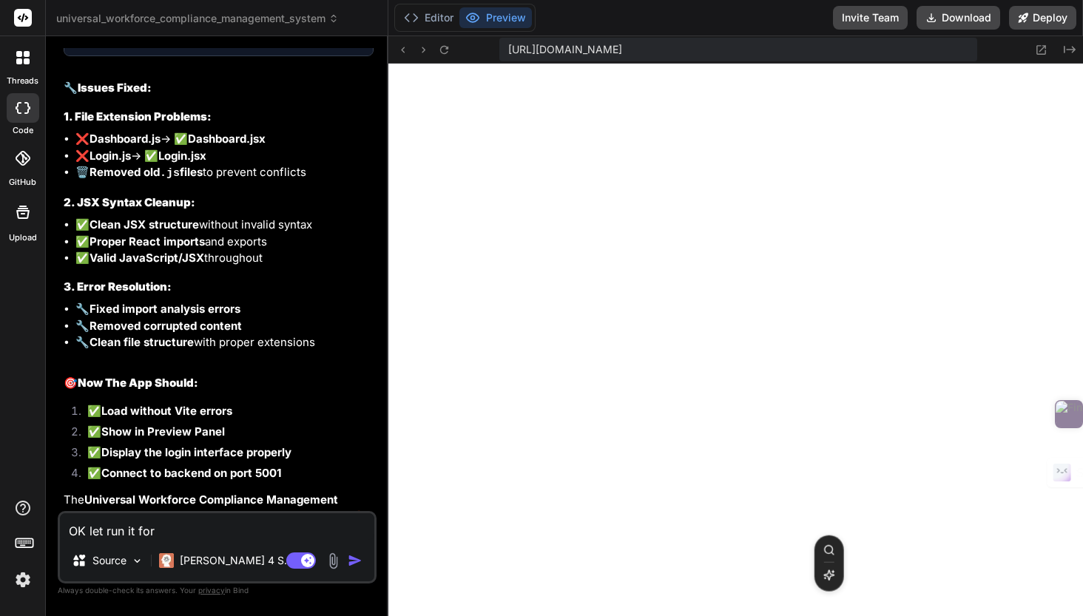
type textarea "OK let run it for"
type textarea "x"
type textarea "OK let run it for m"
type textarea "x"
type textarea "OK let run it for me"
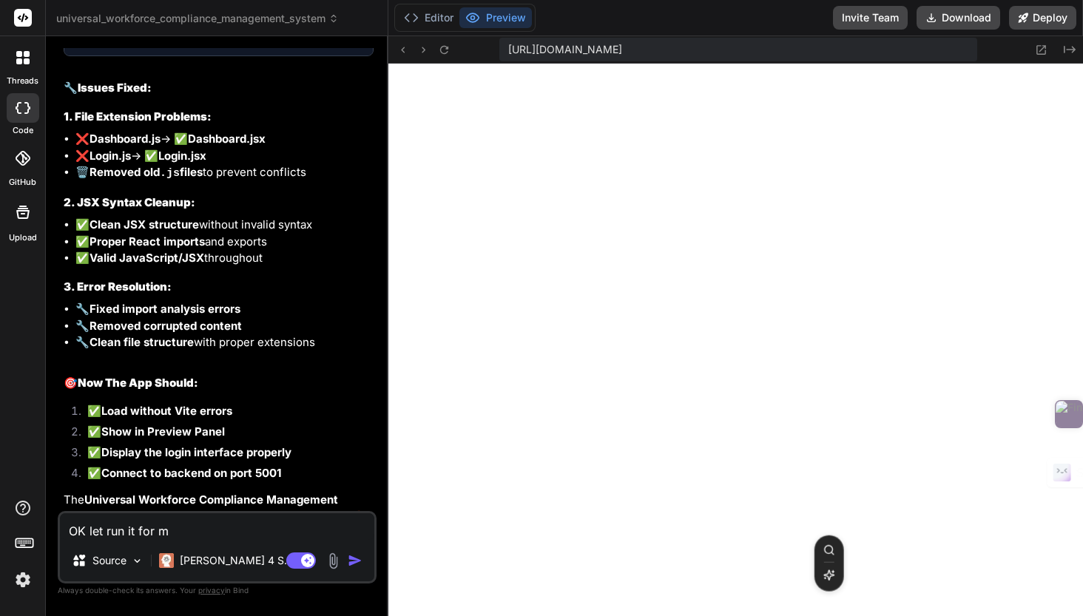
type textarea "x"
type textarea "OK let run it for me"
type textarea "x"
type textarea "OK let run it for me t"
type textarea "x"
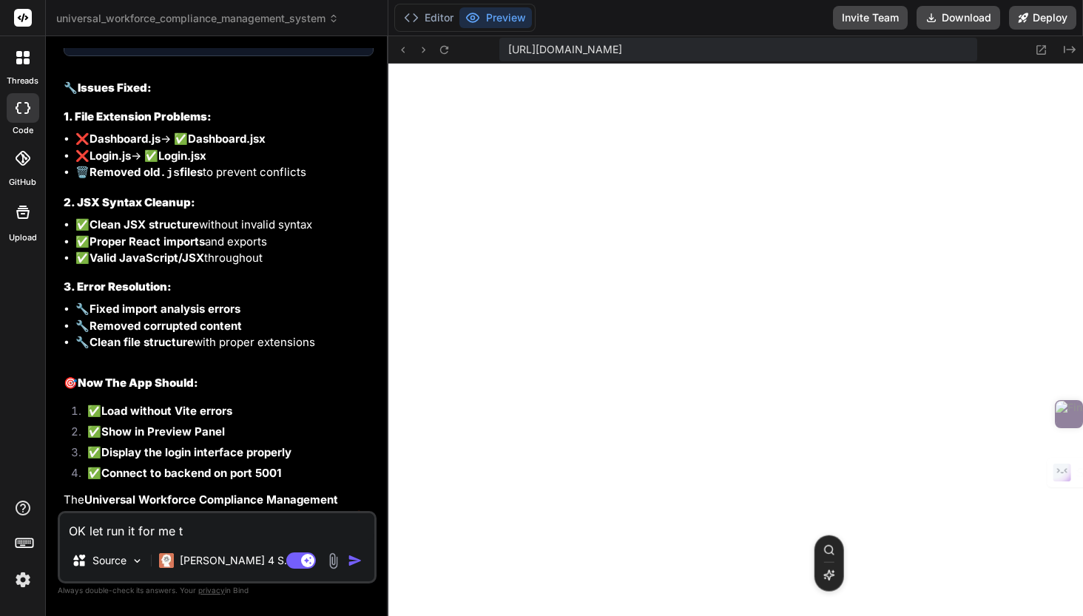
type textarea "OK let run it for me to"
type textarea "x"
type textarea "OK let run it for me to"
type textarea "x"
type textarea "OK let run it for me to s"
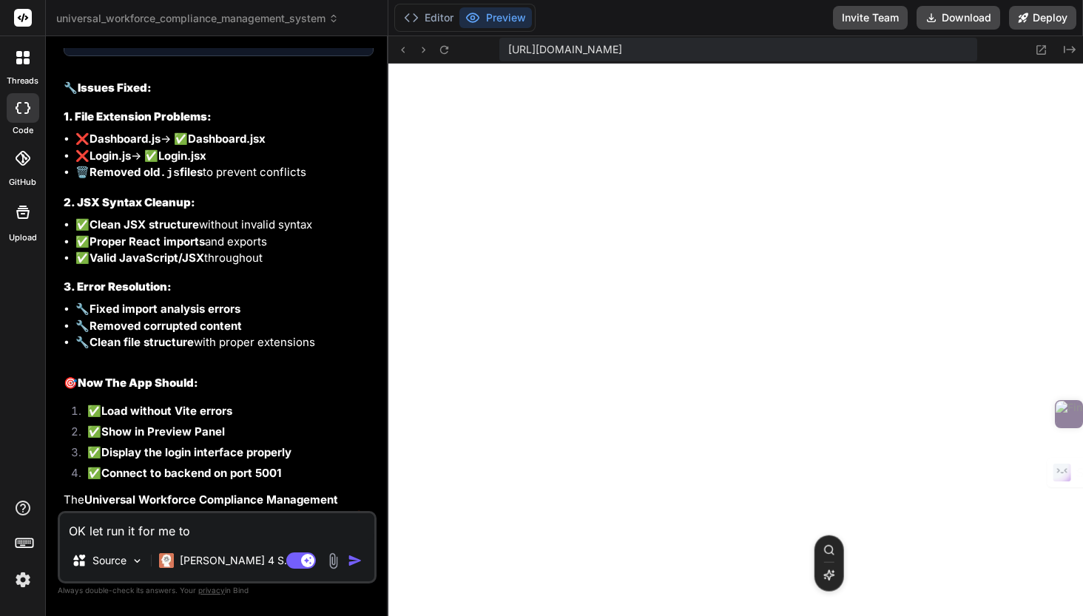
type textarea "x"
type textarea "OK let run it for me to se"
type textarea "x"
type textarea "OK let run it for me to see"
type textarea "x"
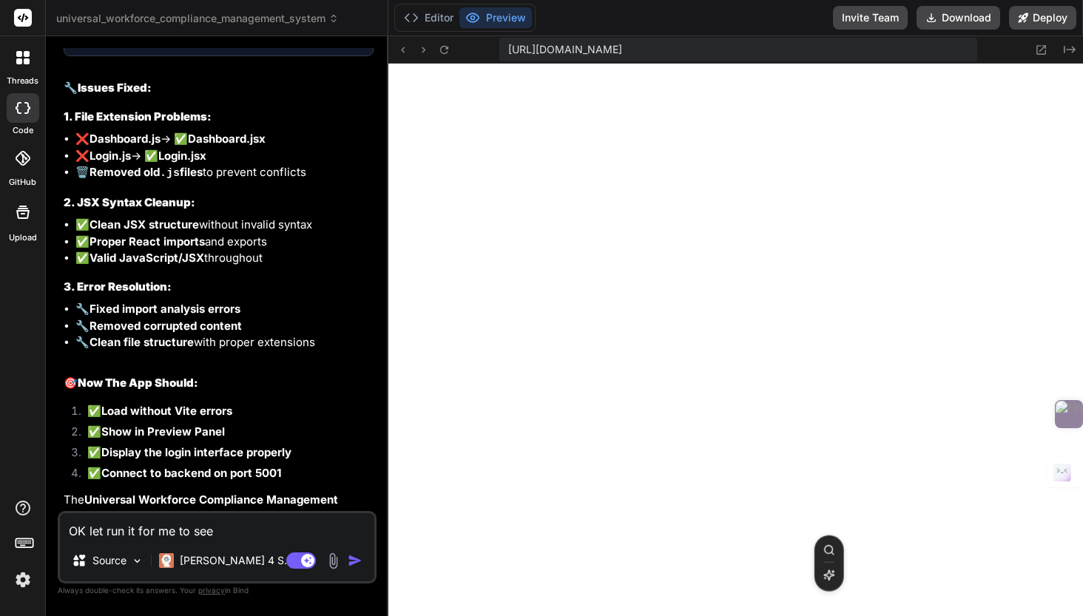
type textarea "OK let run it for me to see"
type textarea "x"
type textarea "OK let run it for me to see i"
type textarea "x"
type textarea "OK let run it for me to see it"
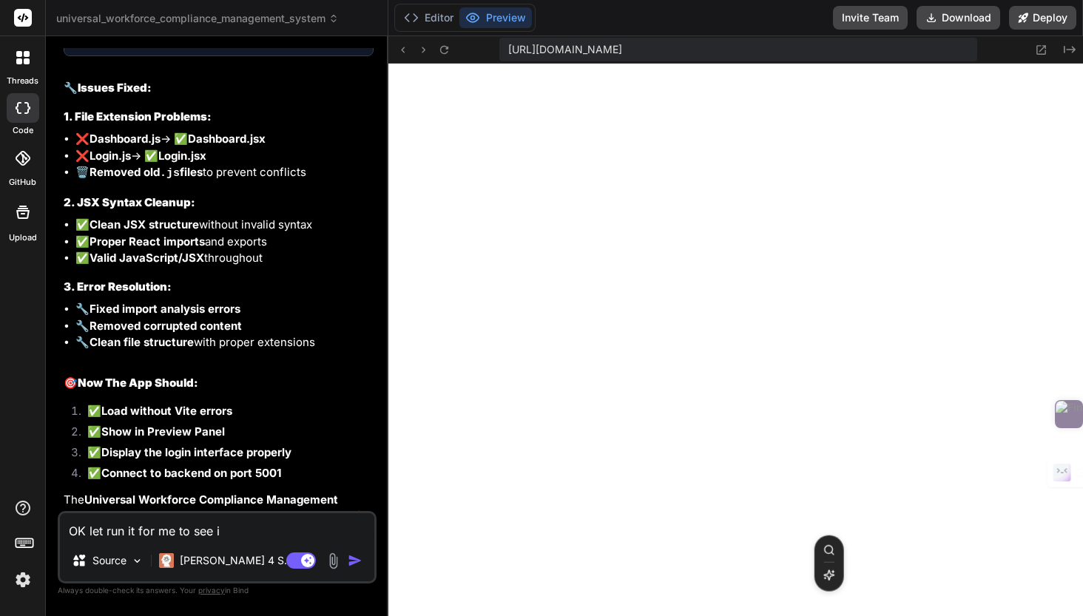
type textarea "x"
type textarea "OK let run it for me to see it"
type textarea "x"
type textarea "OK let run it for me to see it i"
type textarea "x"
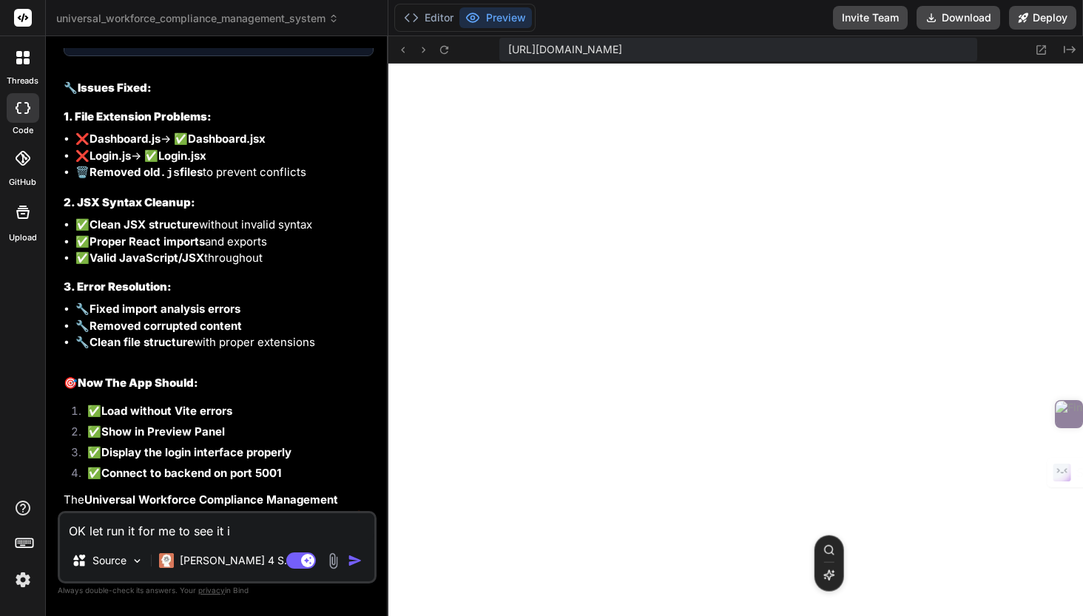
type textarea "OK let run it for me to see it is"
type textarea "x"
type textarea "OK let run it for me to see it is"
type textarea "x"
type textarea "OK let run it for me to see it is w"
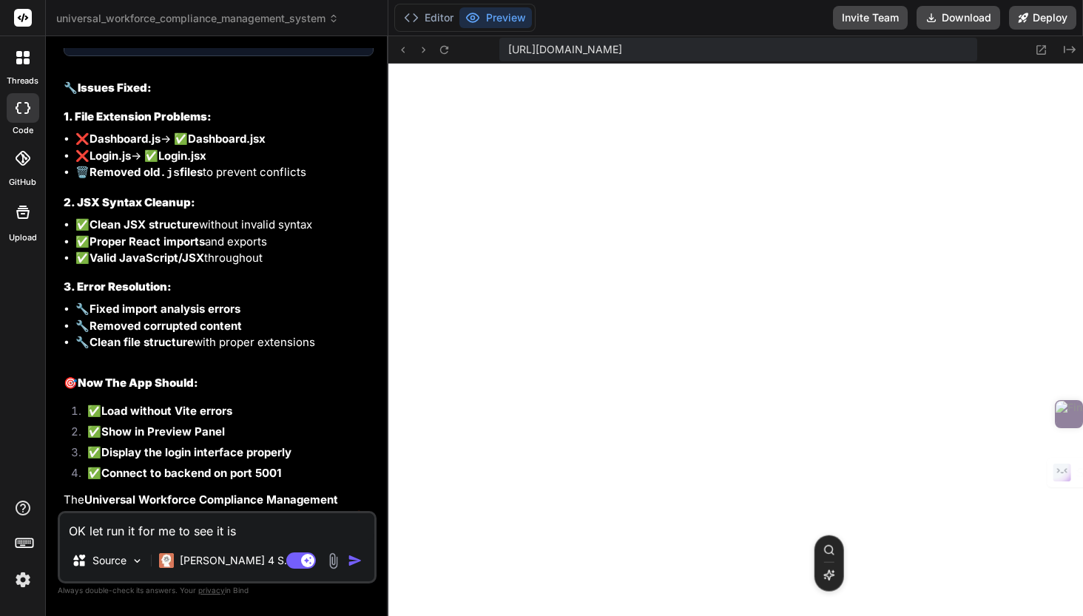
type textarea "x"
type textarea "OK let run it for me to see it is wo"
type textarea "x"
type textarea "OK let run it for me to see it is wor"
type textarea "x"
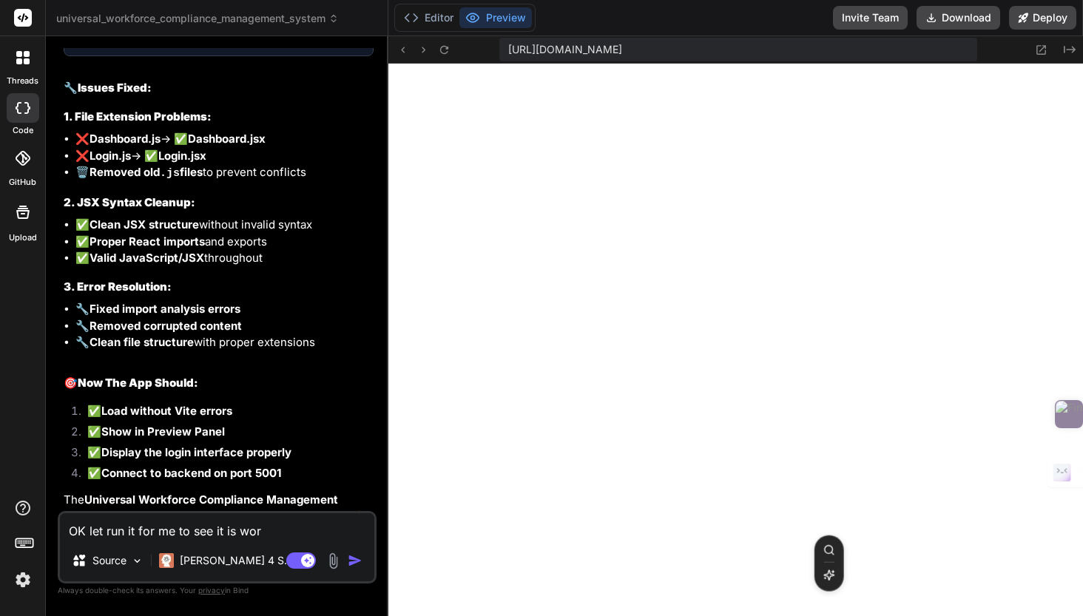
type textarea "OK let run it for me to see it is work"
type textarea "x"
type textarea "OK let run it for me to see it is worki"
type textarea "x"
type textarea "OK let run it for me to see it is workin"
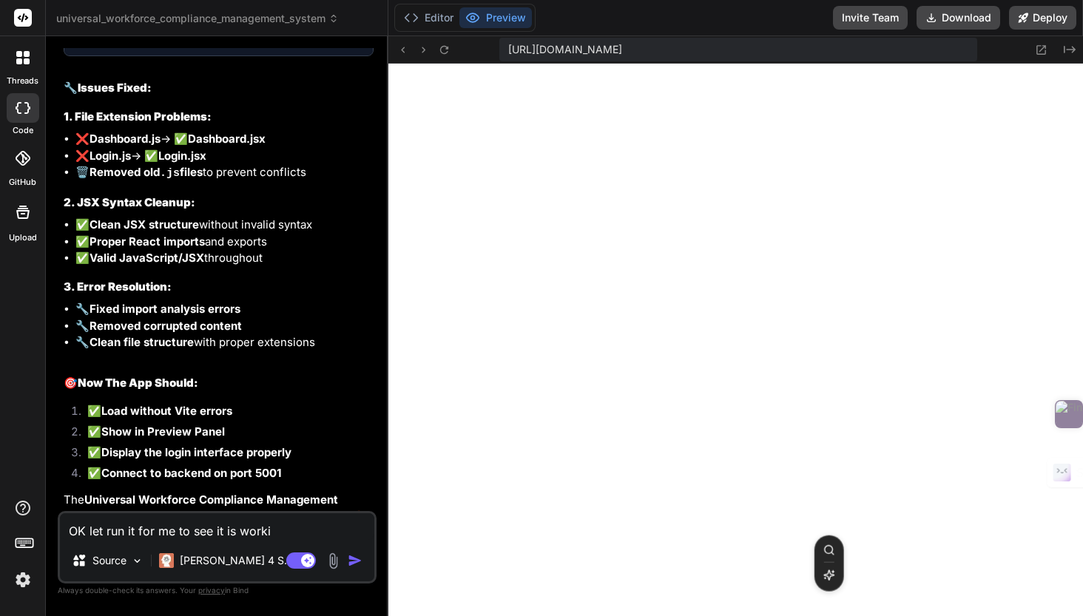
type textarea "x"
type textarea "OK let run it for me to see it is working"
type textarea "x"
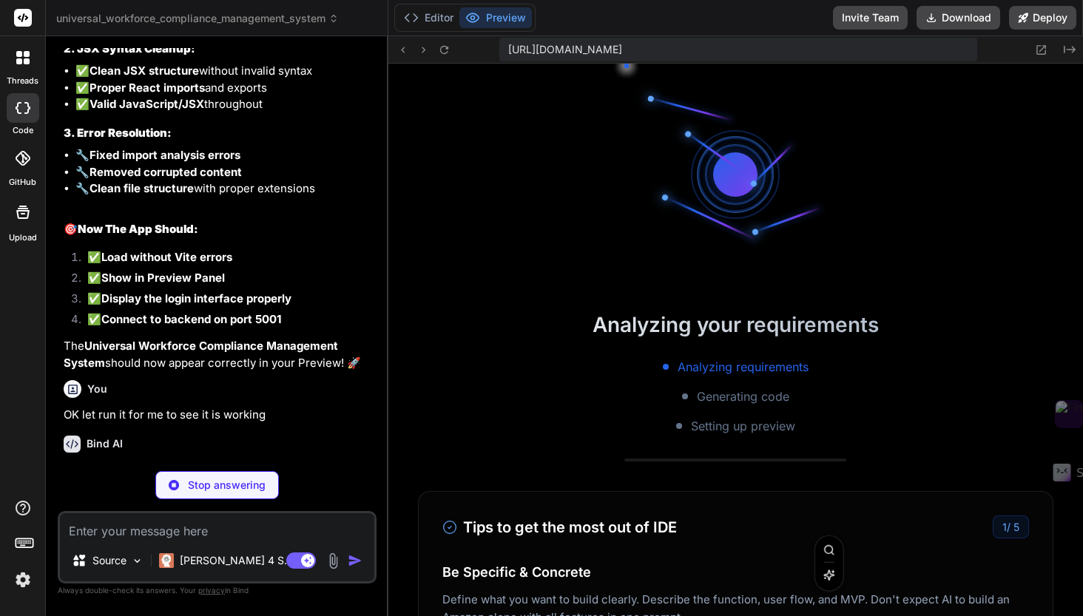
scroll to position [14045, 0]
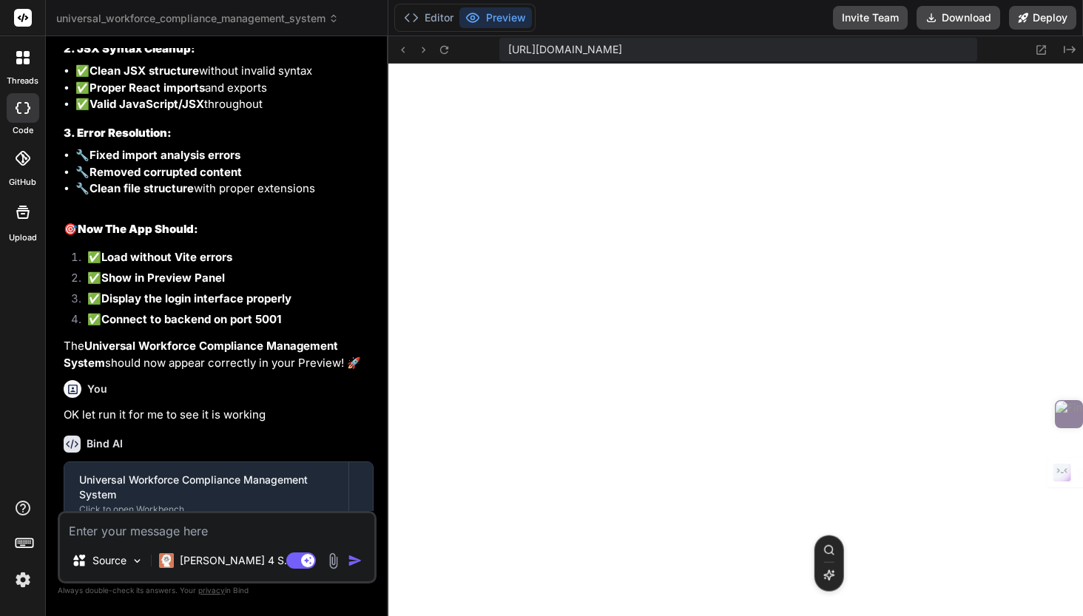
type textarea "x"
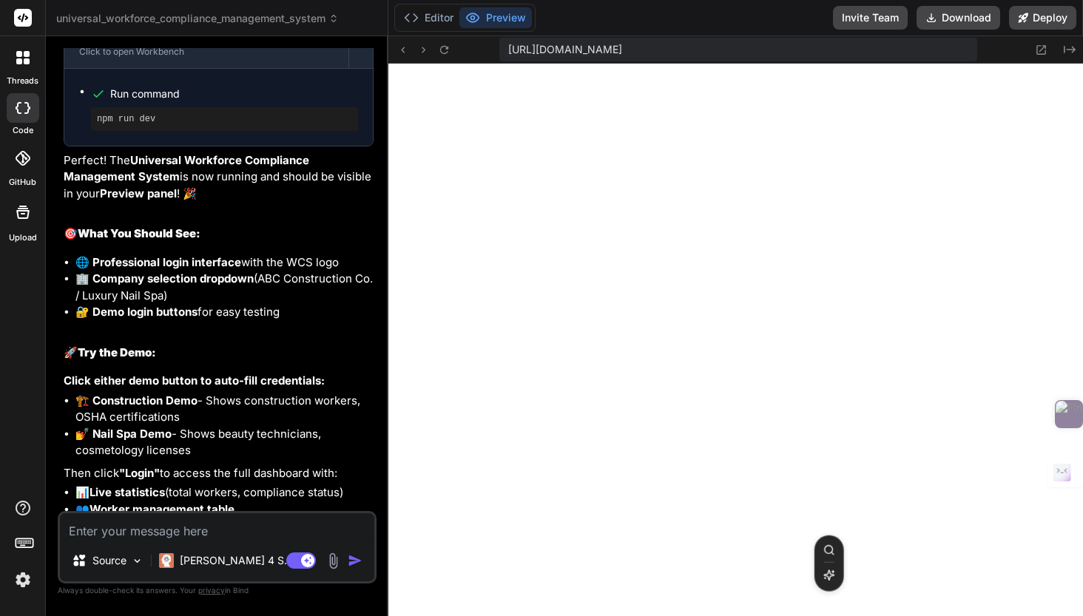
scroll to position [8019, 0]
